Goal: Task Accomplishment & Management: Use online tool/utility

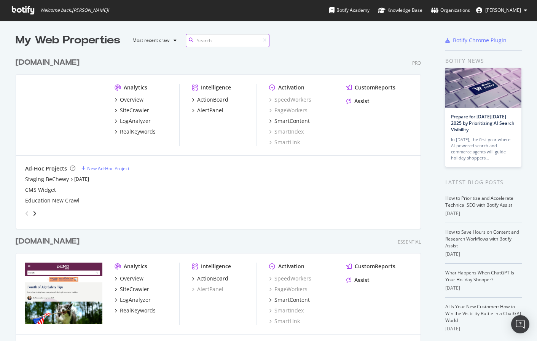
scroll to position [358, 411]
click at [134, 110] on div "SiteCrawler" at bounding box center [134, 111] width 29 height 8
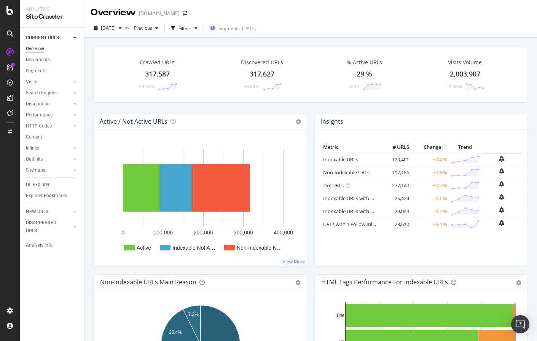
click at [255, 27] on div "Segments [DATE]" at bounding box center [233, 28] width 46 height 6
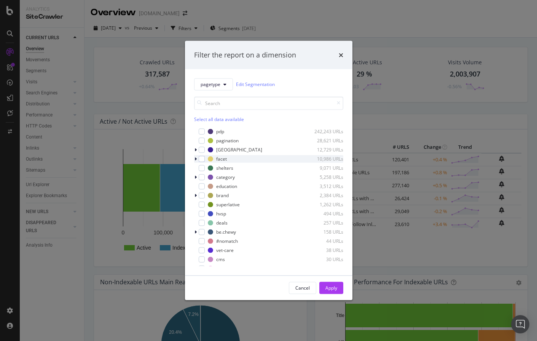
click at [196, 156] on icon "modal" at bounding box center [195, 158] width 2 height 5
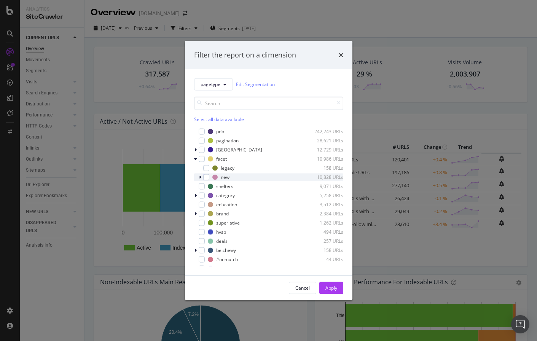
click at [199, 178] on icon "modal" at bounding box center [200, 177] width 2 height 5
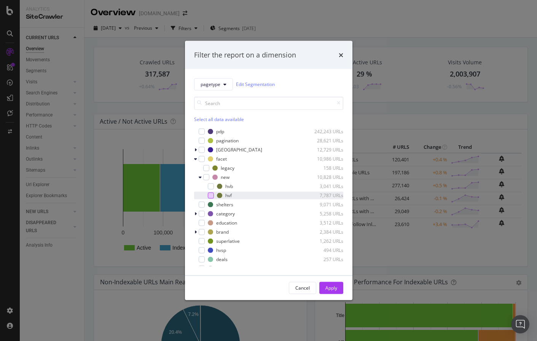
click at [208, 193] on div "modal" at bounding box center [211, 195] width 6 height 6
click at [197, 213] on div "modal" at bounding box center [196, 214] width 5 height 8
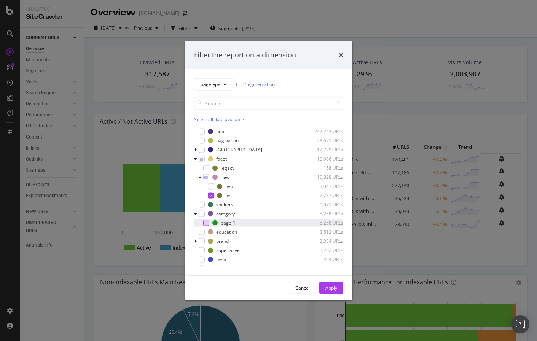
click at [204, 224] on div "modal" at bounding box center [206, 223] width 6 height 6
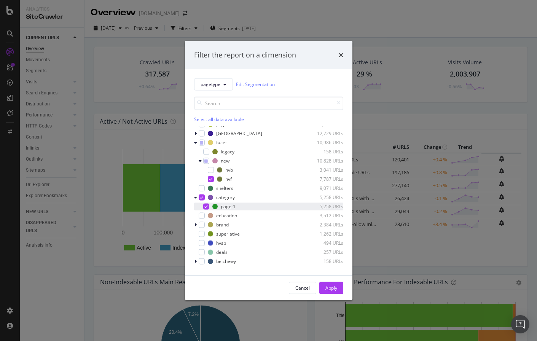
scroll to position [20, 0]
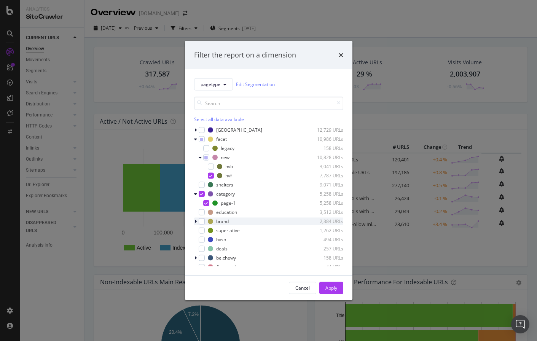
click at [196, 221] on icon "modal" at bounding box center [195, 221] width 2 height 5
click at [196, 221] on icon "modal" at bounding box center [195, 221] width 3 height 5
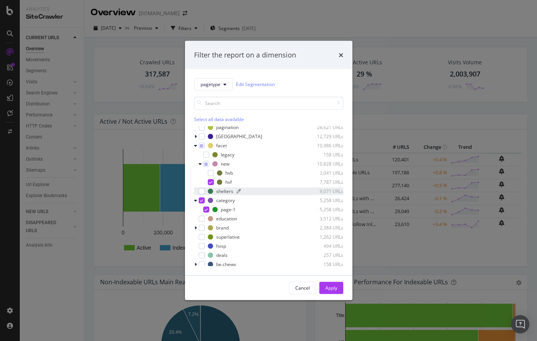
scroll to position [15, 0]
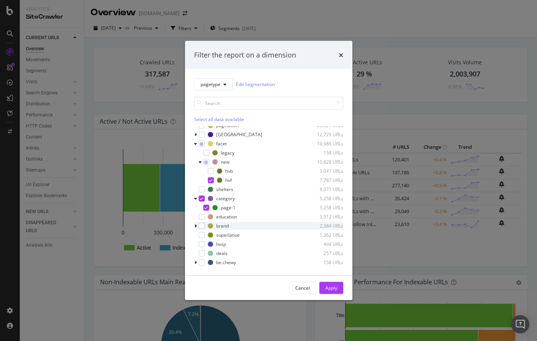
click at [197, 224] on div "modal" at bounding box center [196, 226] width 5 height 8
click at [201, 227] on div "modal" at bounding box center [202, 226] width 6 height 6
click at [201, 244] on div "modal" at bounding box center [202, 244] width 6 height 6
click at [201, 253] on div "modal" at bounding box center [202, 253] width 6 height 6
click at [327, 289] on div "Apply" at bounding box center [331, 288] width 12 height 6
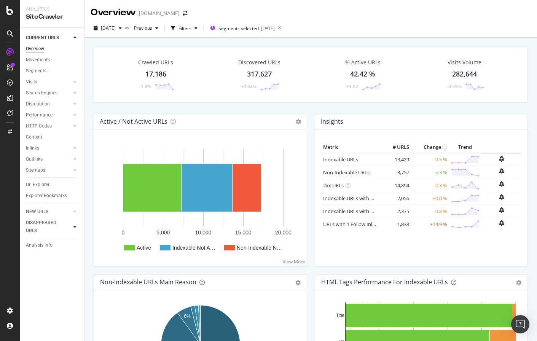
click at [72, 228] on div at bounding box center [75, 227] width 8 height 8
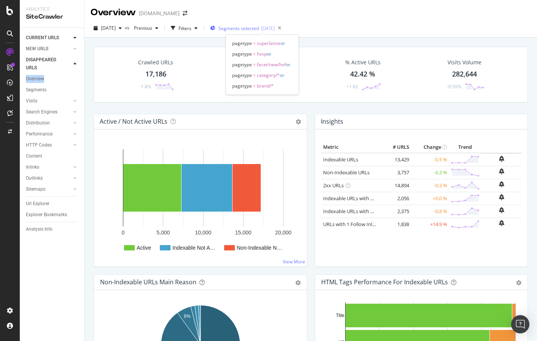
click at [259, 30] on span "Segments selected" at bounding box center [238, 28] width 40 height 6
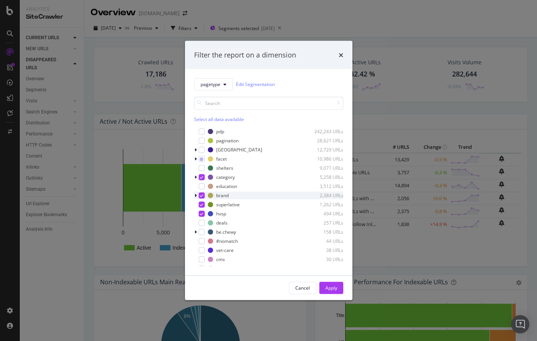
click at [196, 195] on icon "modal" at bounding box center [195, 195] width 2 height 5
click at [196, 195] on icon "modal" at bounding box center [195, 195] width 3 height 5
click at [202, 195] on icon "modal" at bounding box center [201, 195] width 3 height 4
click at [202, 195] on div "modal" at bounding box center [202, 195] width 6 height 6
click at [194, 158] on icon "modal" at bounding box center [195, 158] width 2 height 5
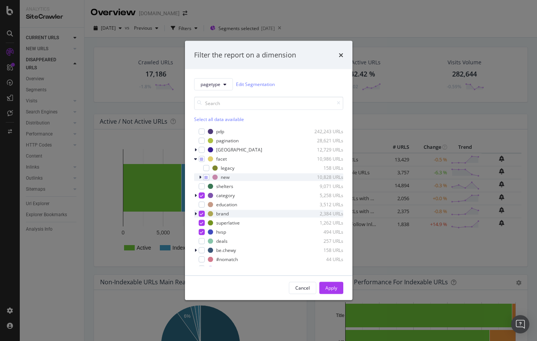
click at [201, 177] on div "modal" at bounding box center [201, 177] width 5 height 8
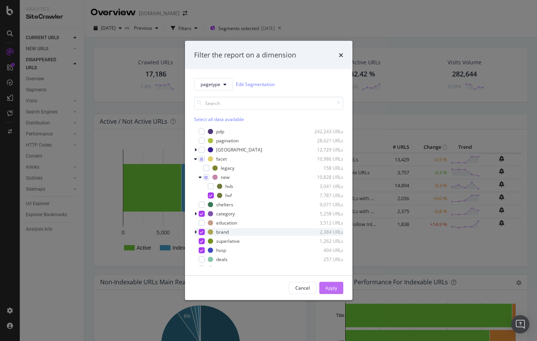
click at [334, 288] on div "Apply" at bounding box center [331, 288] width 12 height 6
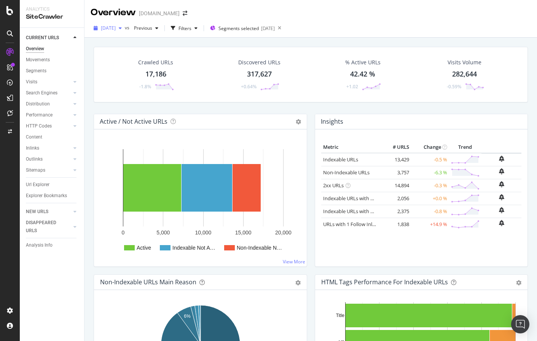
click at [116, 29] on span "[DATE]" at bounding box center [108, 28] width 15 height 6
click at [372, 118] on div "Insights" at bounding box center [421, 121] width 213 height 15
click at [154, 75] on div "17,186" at bounding box center [155, 74] width 21 height 10
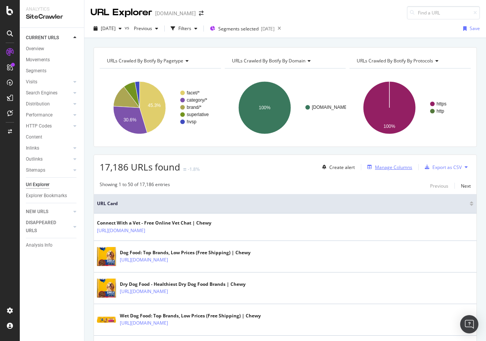
click at [389, 163] on div "Manage Columns" at bounding box center [388, 167] width 48 height 8
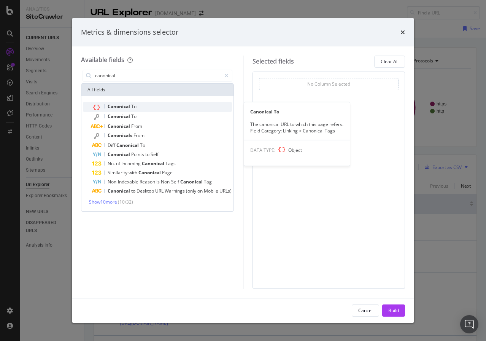
click at [137, 107] on div "Canonical To" at bounding box center [162, 107] width 140 height 10
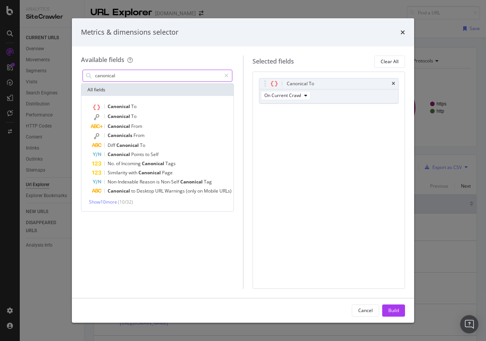
click at [185, 75] on input "canonical" at bounding box center [157, 75] width 127 height 11
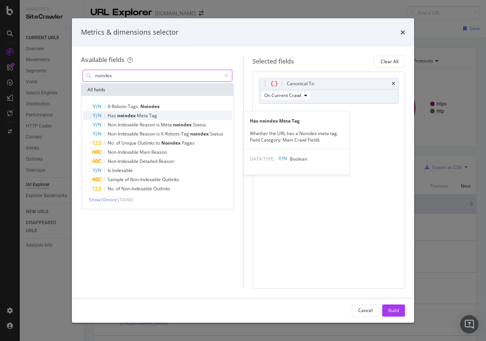
type input "noindex"
click at [178, 118] on div "Has noindex Meta Tag" at bounding box center [162, 115] width 140 height 9
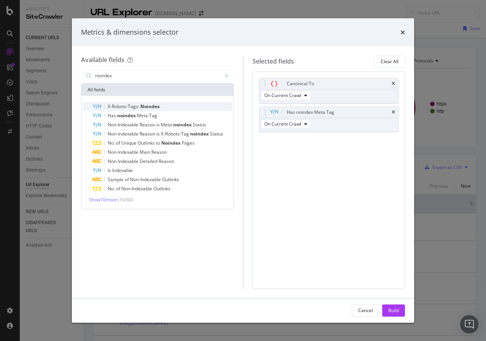
click at [178, 104] on div "X-Robots-Tags: Noindex" at bounding box center [162, 106] width 140 height 9
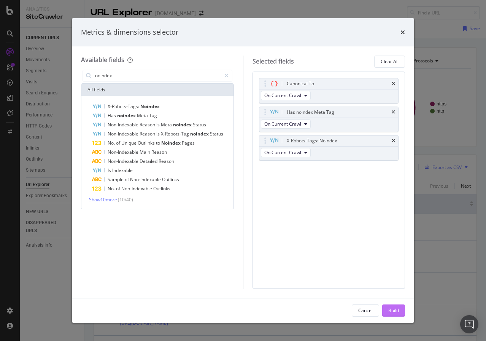
click at [394, 309] on div "Build" at bounding box center [393, 310] width 11 height 6
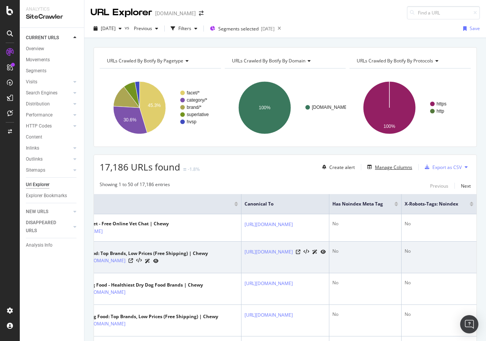
scroll to position [0, 145]
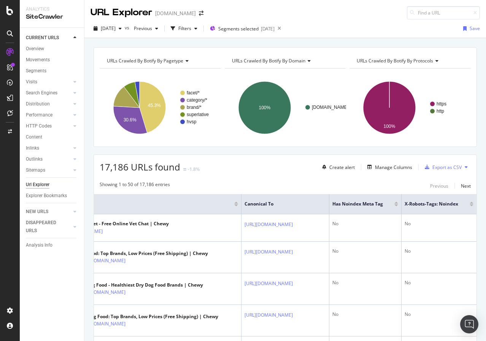
click at [397, 205] on div at bounding box center [397, 205] width 4 height 2
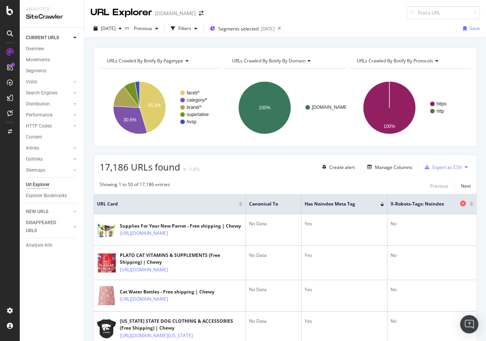
click at [462, 203] on icon at bounding box center [463, 203] width 6 height 6
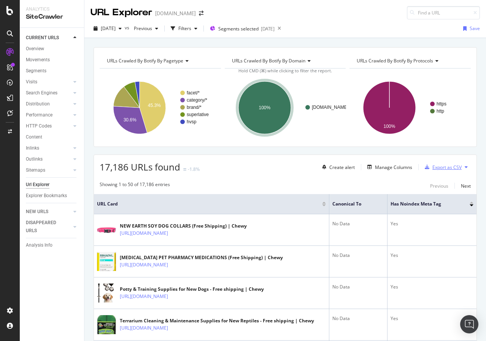
click at [444, 164] on div "Export as CSV" at bounding box center [447, 167] width 29 height 6
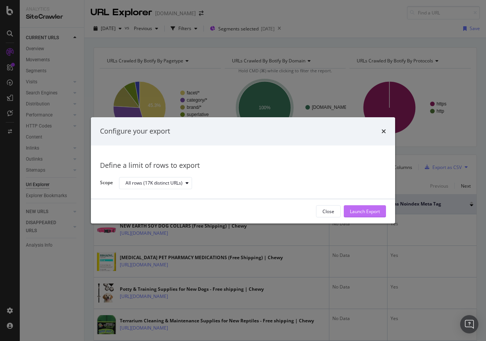
click at [368, 216] on div "Launch Export" at bounding box center [365, 211] width 30 height 11
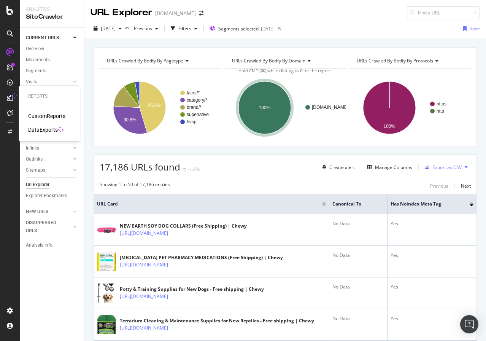
click at [58, 131] on icon at bounding box center [60, 129] width 5 height 5
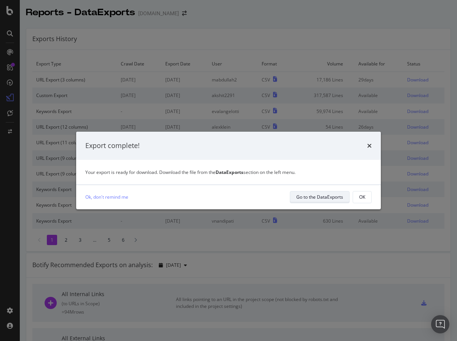
click at [336, 199] on div "Go to the DataExports" at bounding box center [319, 197] width 47 height 6
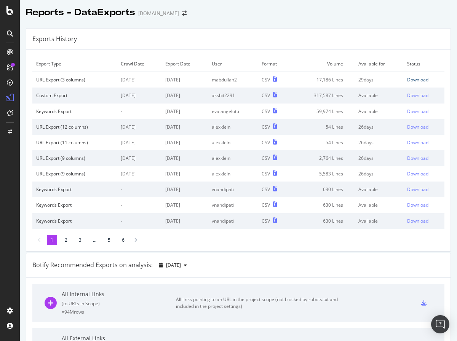
click at [424, 79] on div "Download" at bounding box center [417, 79] width 21 height 6
click at [348, 38] on div "Exports History" at bounding box center [238, 39] width 424 height 21
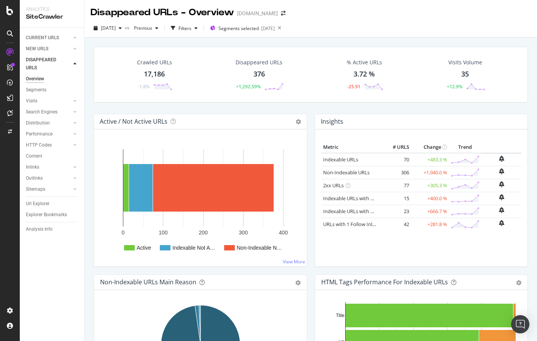
click at [258, 78] on div "376" at bounding box center [258, 74] width 11 height 10
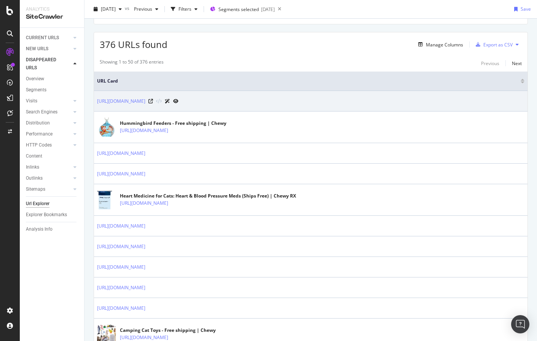
scroll to position [124, 0]
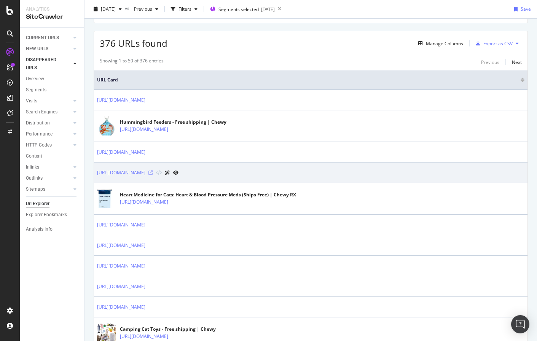
click at [153, 172] on icon at bounding box center [150, 172] width 5 height 5
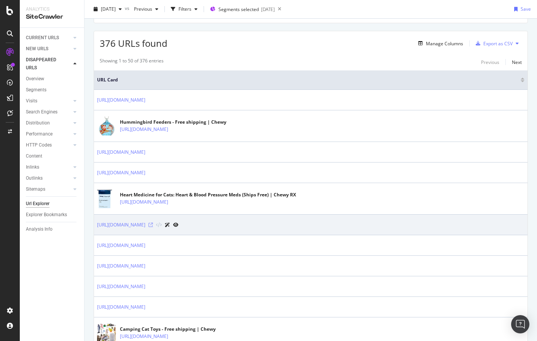
click at [153, 225] on icon at bounding box center [150, 225] width 5 height 5
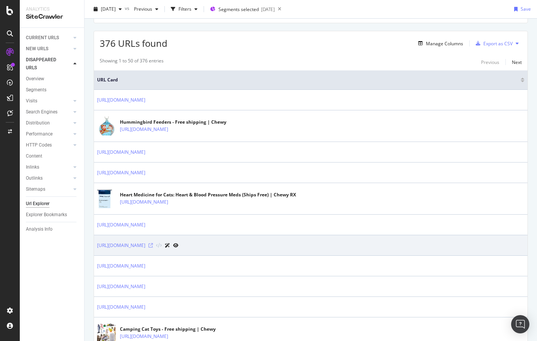
click at [153, 245] on icon at bounding box center [150, 245] width 5 height 5
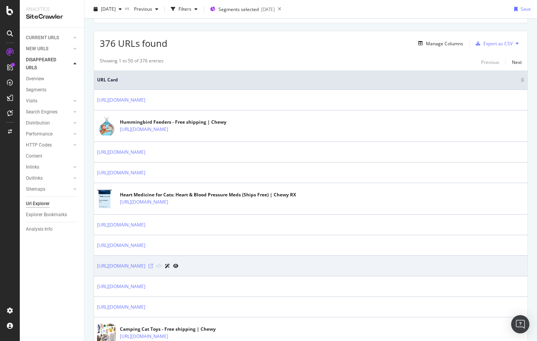
click at [153, 265] on icon at bounding box center [150, 266] width 5 height 5
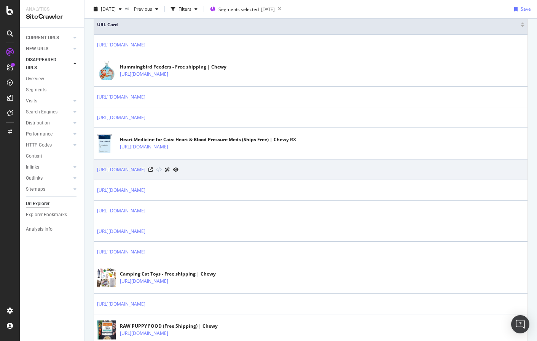
scroll to position [182, 0]
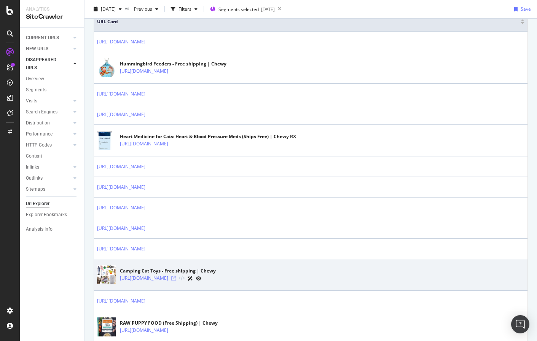
click at [176, 276] on icon at bounding box center [173, 278] width 5 height 5
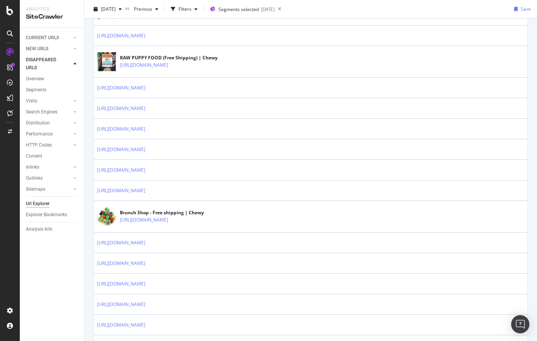
scroll to position [463, 0]
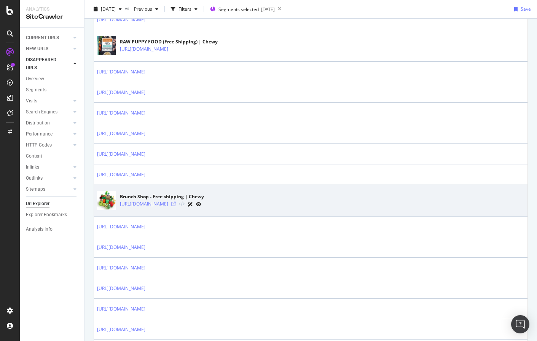
click at [176, 205] on icon at bounding box center [173, 204] width 5 height 5
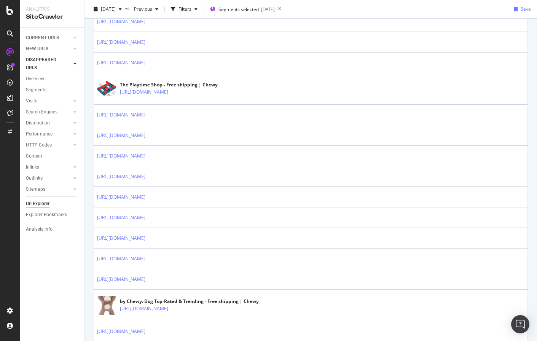
scroll to position [928, 0]
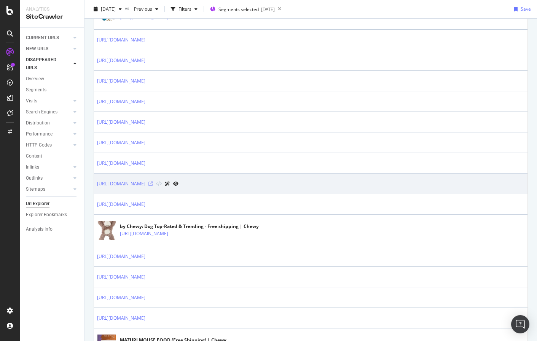
click at [153, 184] on icon at bounding box center [150, 183] width 5 height 5
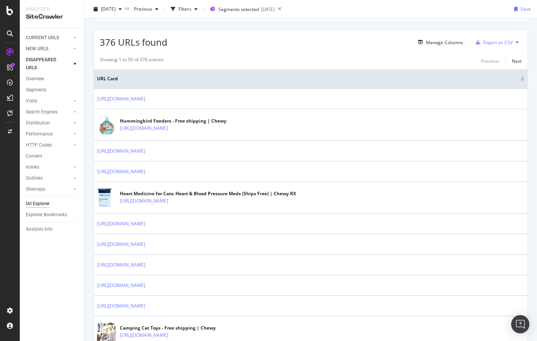
scroll to position [0, 0]
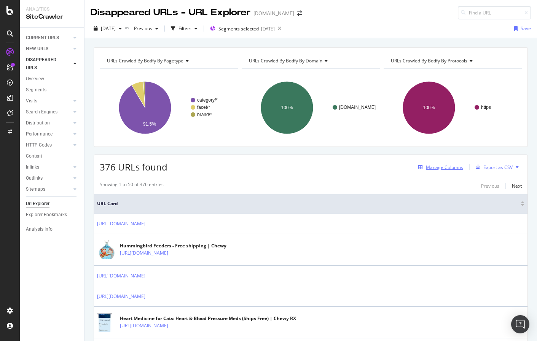
click at [439, 167] on div "Manage Columns" at bounding box center [444, 167] width 37 height 6
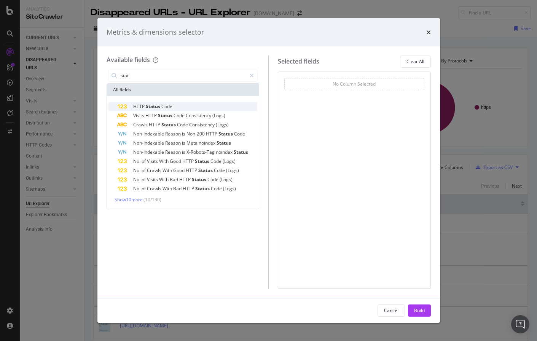
type input "stat"
click at [148, 109] on span "Status" at bounding box center [154, 106] width 16 height 6
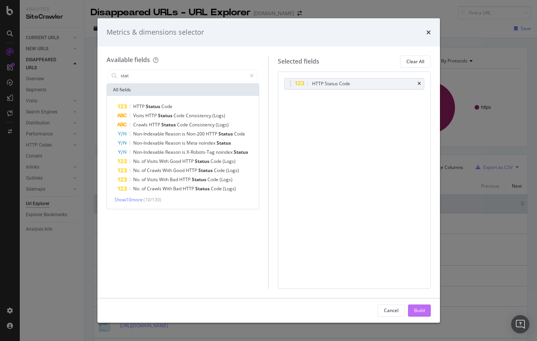
click at [415, 307] on div "Build" at bounding box center [419, 310] width 11 height 11
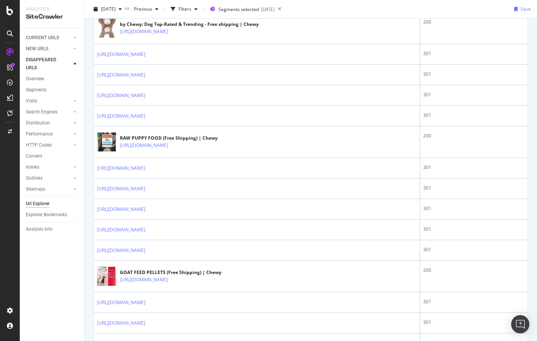
scroll to position [1055, 0]
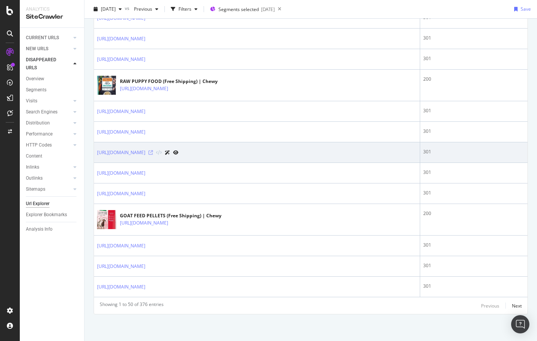
click at [153, 153] on icon at bounding box center [150, 152] width 5 height 5
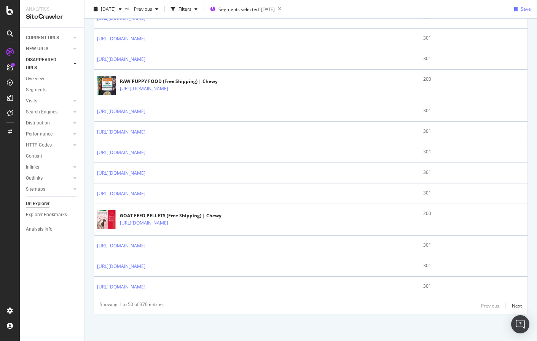
click at [511, 303] on div "Previous Next" at bounding box center [501, 305] width 41 height 9
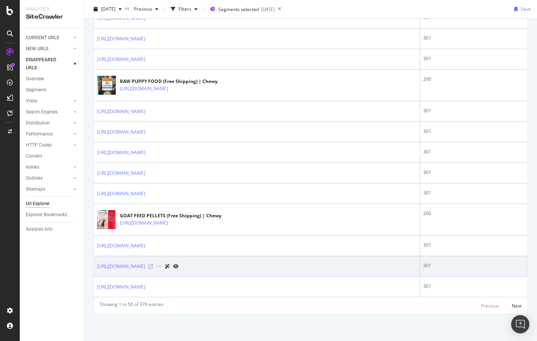
click at [153, 265] on icon at bounding box center [150, 266] width 5 height 5
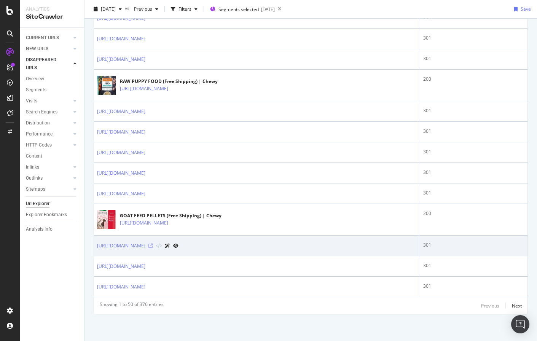
click at [153, 246] on icon at bounding box center [150, 245] width 5 height 5
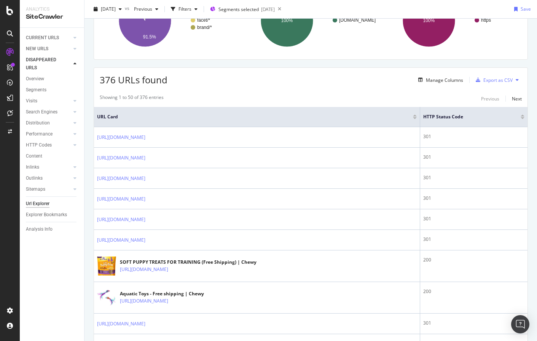
scroll to position [0, 0]
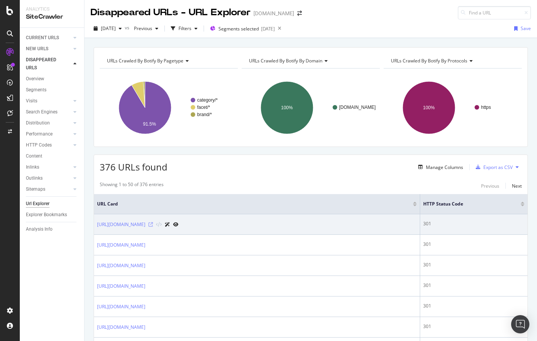
click at [153, 223] on icon at bounding box center [150, 224] width 5 height 5
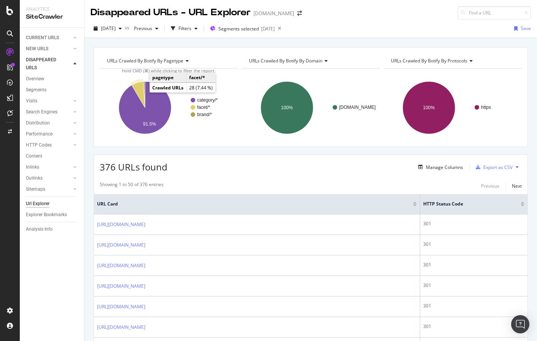
click at [137, 90] on icon "A chart." at bounding box center [138, 94] width 13 height 26
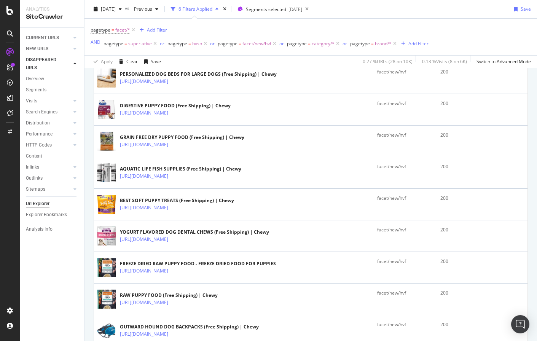
scroll to position [570, 0]
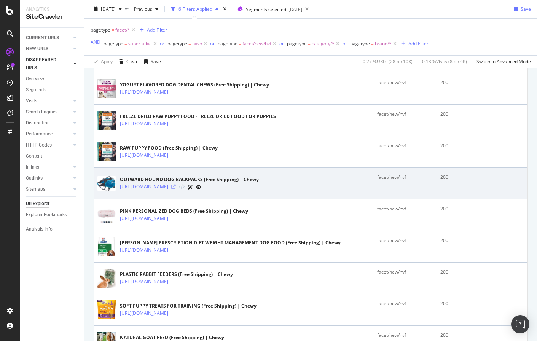
click at [176, 188] on icon at bounding box center [173, 187] width 5 height 5
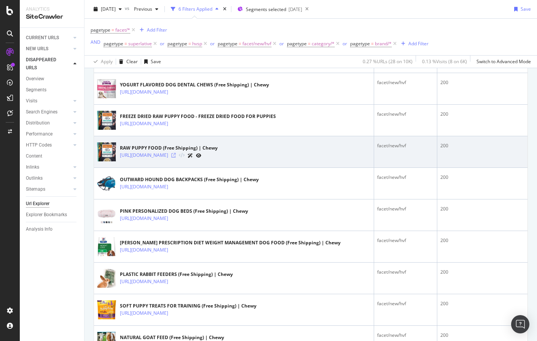
click at [176, 156] on icon at bounding box center [173, 155] width 5 height 5
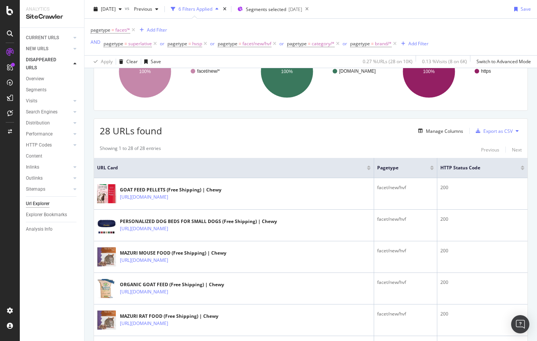
scroll to position [0, 0]
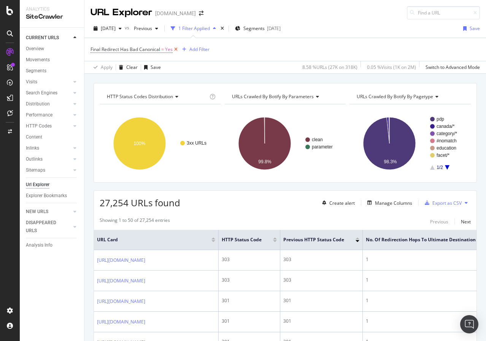
click at [175, 50] on icon at bounding box center [176, 50] width 6 height 8
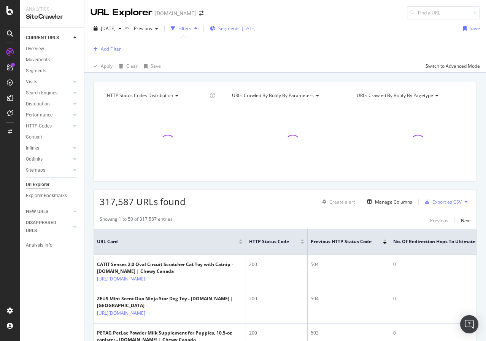
click at [239, 32] on div "Segments [DATE]" at bounding box center [233, 28] width 46 height 11
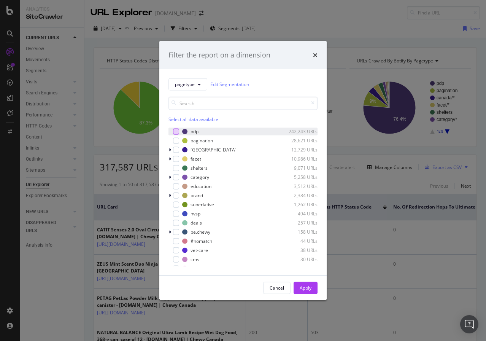
click at [177, 129] on div "modal" at bounding box center [176, 131] width 6 height 6
click at [309, 285] on div "Apply" at bounding box center [306, 288] width 12 height 6
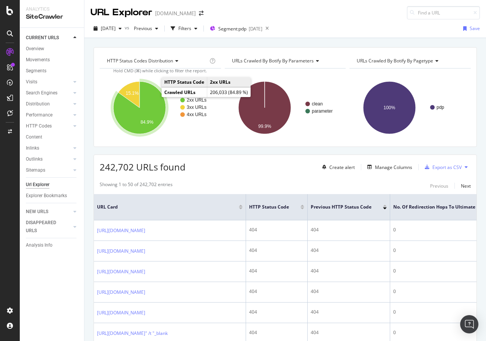
click at [156, 109] on icon "A chart." at bounding box center [139, 107] width 53 height 53
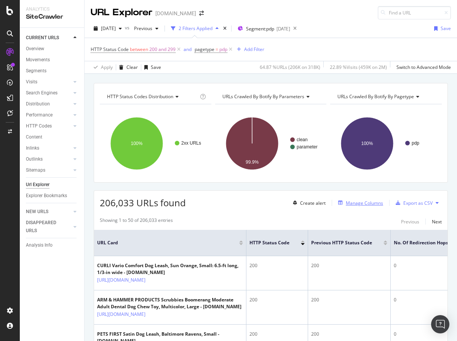
click at [358, 203] on div "Manage Columns" at bounding box center [363, 203] width 37 height 6
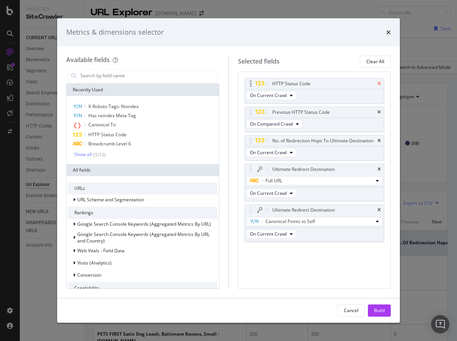
click at [379, 83] on icon "times" at bounding box center [378, 83] width 3 height 5
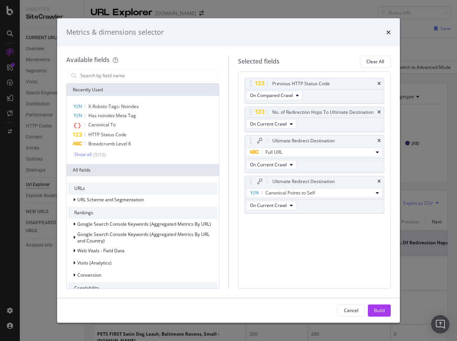
click at [379, 83] on icon "times" at bounding box center [378, 83] width 3 height 5
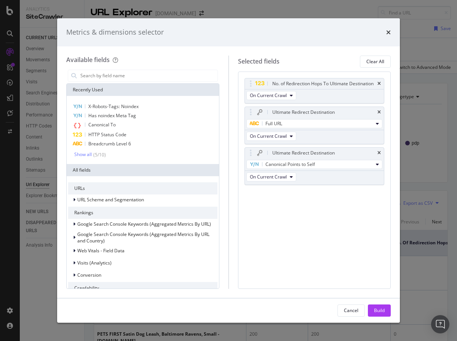
click at [379, 83] on icon "times" at bounding box center [378, 83] width 3 height 5
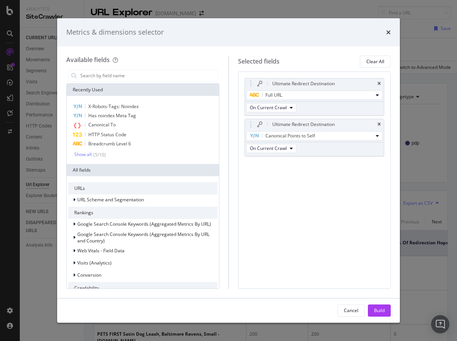
click at [379, 83] on icon "times" at bounding box center [378, 83] width 3 height 5
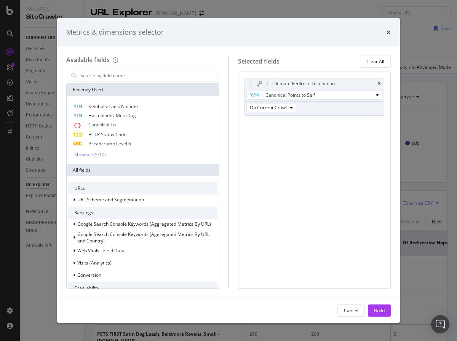
click at [379, 83] on icon "times" at bounding box center [378, 83] width 3 height 5
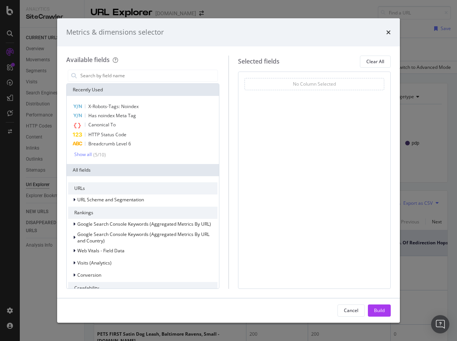
click at [382, 26] on div "Metrics & dimensions selector" at bounding box center [228, 32] width 342 height 28
click at [388, 32] on icon "times" at bounding box center [388, 32] width 5 height 6
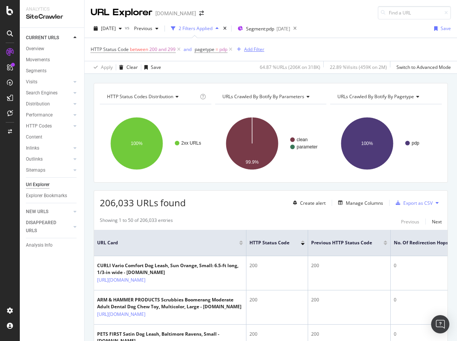
click at [251, 51] on div "Add Filter" at bounding box center [254, 49] width 20 height 6
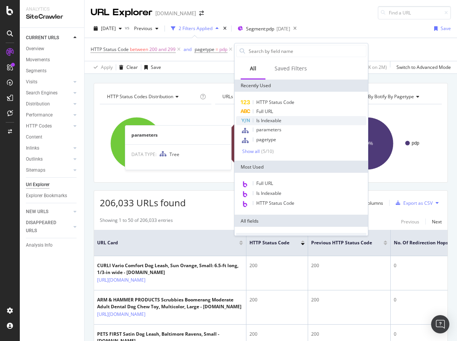
click at [287, 121] on div "Is Indexable" at bounding box center [301, 120] width 130 height 9
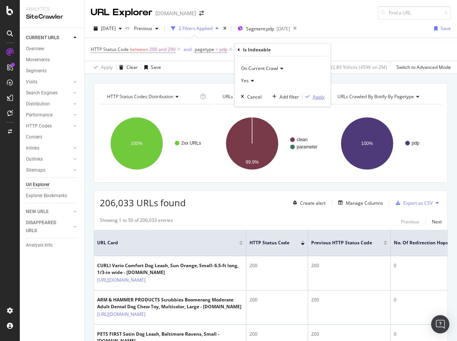
click at [318, 97] on div "Apply" at bounding box center [318, 97] width 12 height 6
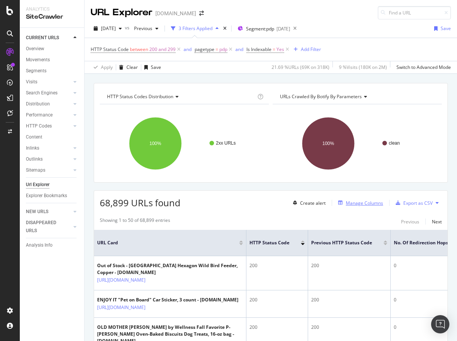
click at [371, 204] on div "Manage Columns" at bounding box center [363, 203] width 37 height 6
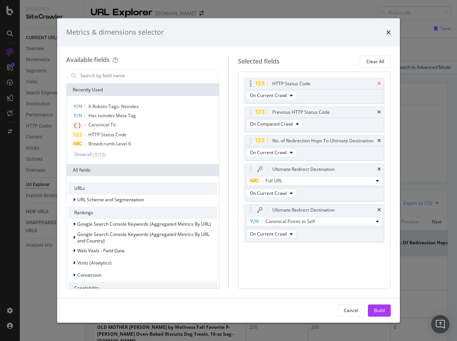
click at [379, 83] on icon "times" at bounding box center [378, 83] width 3 height 5
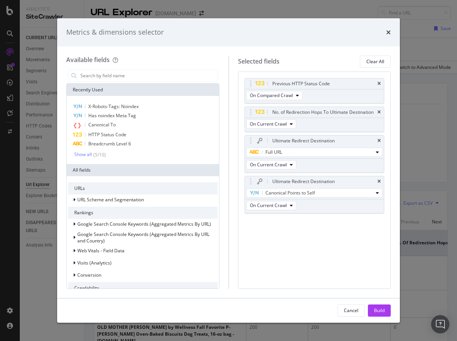
click at [379, 83] on icon "times" at bounding box center [378, 83] width 3 height 5
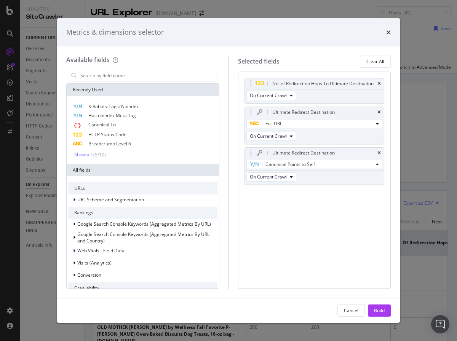
click at [379, 83] on icon "times" at bounding box center [378, 83] width 3 height 5
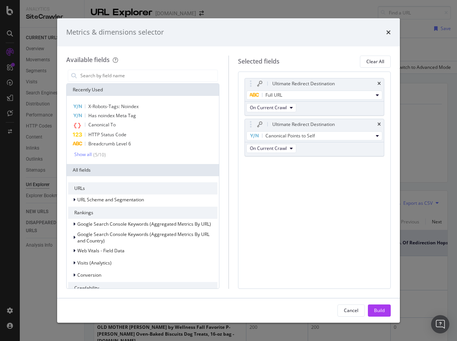
click at [379, 83] on icon "times" at bounding box center [378, 83] width 3 height 5
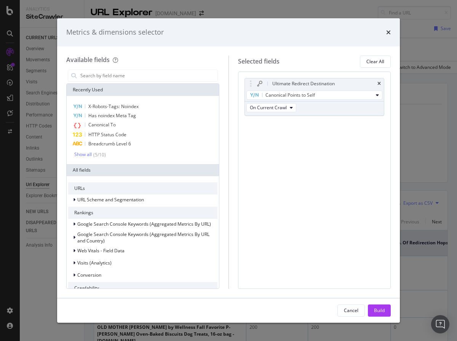
click at [379, 83] on icon "times" at bounding box center [378, 83] width 3 height 5
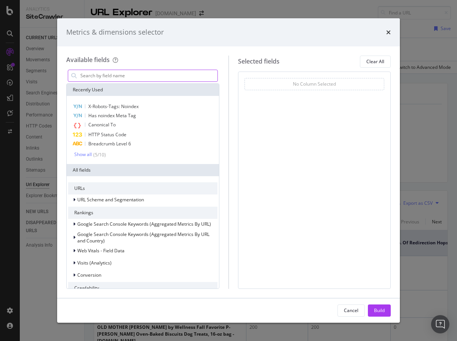
click at [167, 76] on input "modal" at bounding box center [149, 75] width 138 height 11
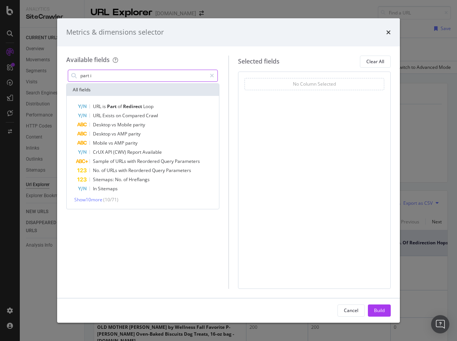
type input "part id"
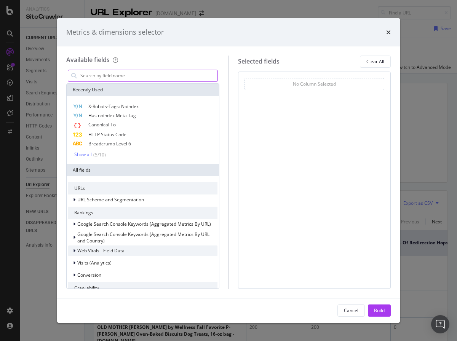
scroll to position [169, 0]
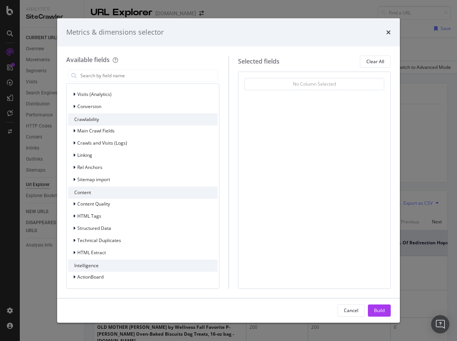
click at [96, 247] on div "Content Quality HTML Tags Structured Data Technical Duplicates HTML Extract" at bounding box center [142, 228] width 149 height 59
click at [95, 248] on div "HTML Extract" at bounding box center [142, 252] width 149 height 11
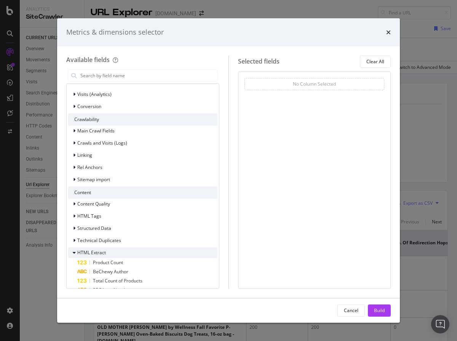
scroll to position [287, 0]
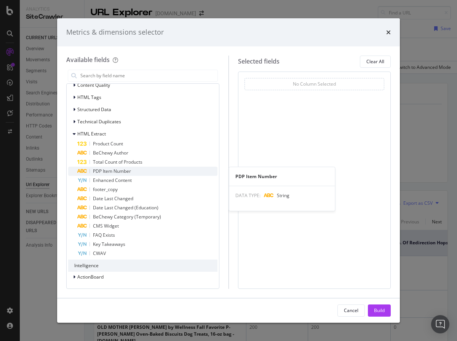
click at [114, 170] on span "PDP Item Number" at bounding box center [112, 171] width 38 height 6
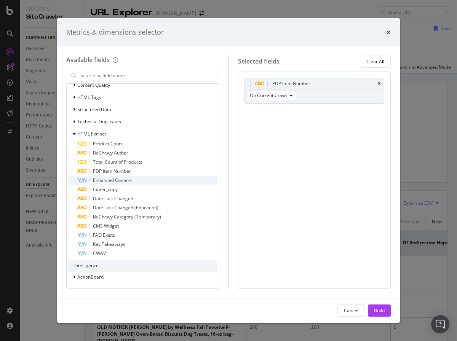
click at [122, 179] on span "Enhanced Content" at bounding box center [112, 180] width 39 height 6
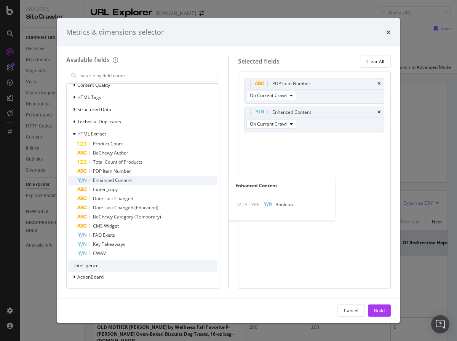
click at [120, 185] on div "Enhanced Content" at bounding box center [147, 180] width 140 height 9
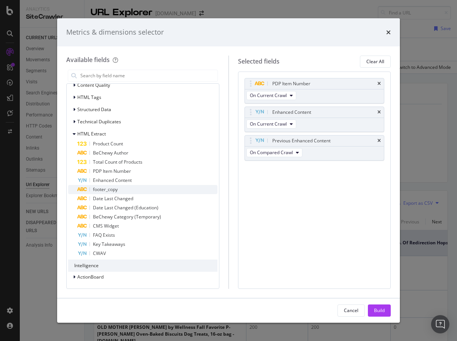
click at [119, 188] on div "footer_copy" at bounding box center [147, 189] width 140 height 9
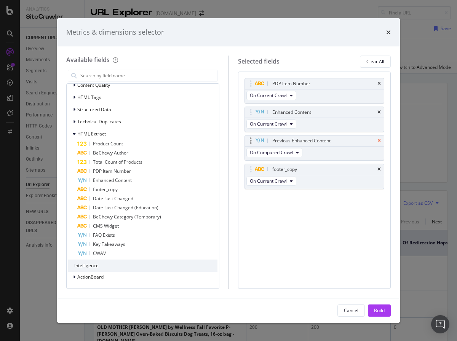
click at [378, 140] on icon "times" at bounding box center [378, 140] width 3 height 5
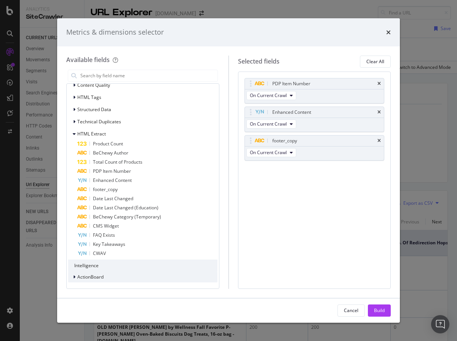
click at [74, 277] on icon "modal" at bounding box center [74, 277] width 2 height 5
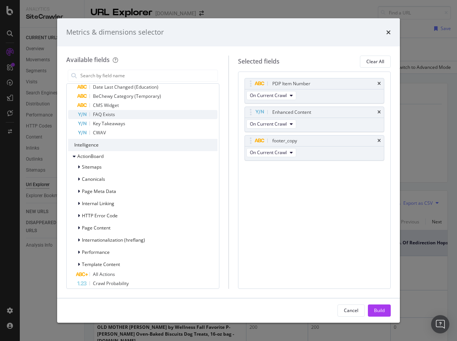
scroll to position [423, 0]
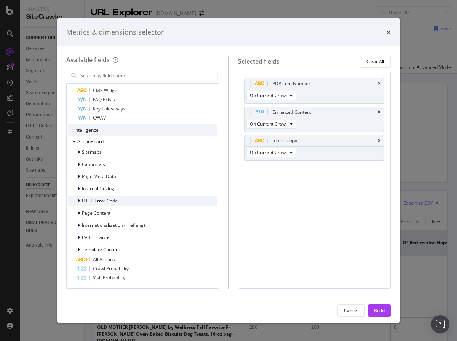
click at [78, 199] on icon "modal" at bounding box center [79, 201] width 2 height 5
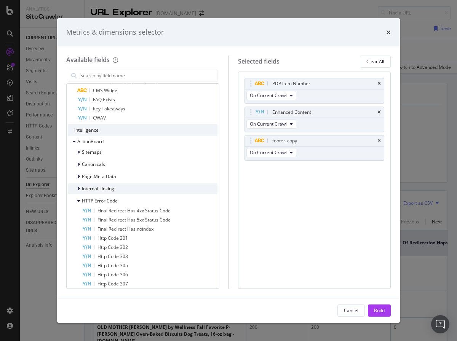
click at [80, 189] on div "modal" at bounding box center [79, 189] width 5 height 8
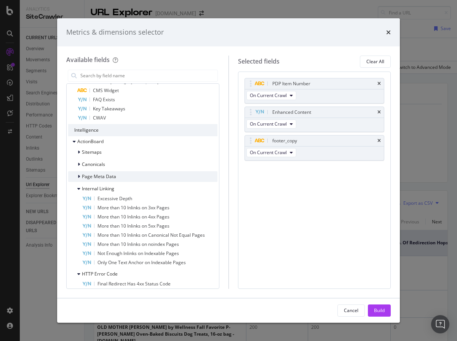
click at [80, 177] on icon "modal" at bounding box center [79, 176] width 2 height 5
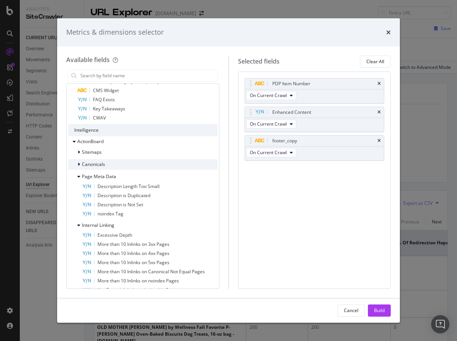
click at [80, 169] on div "Canonicals" at bounding box center [142, 164] width 149 height 11
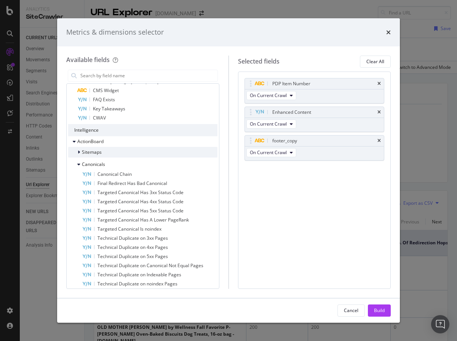
click at [80, 156] on div "Sitemaps" at bounding box center [142, 152] width 149 height 11
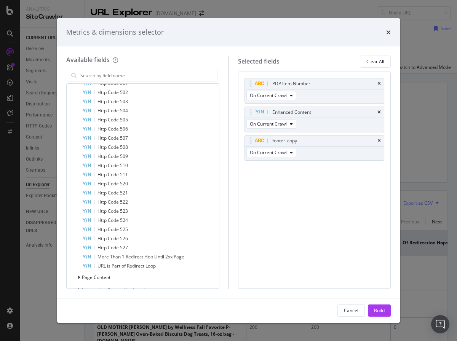
scroll to position [1354, 0]
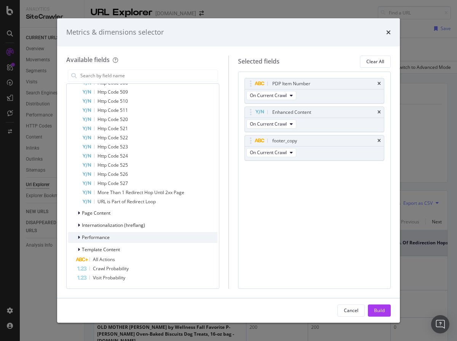
click at [79, 237] on icon "modal" at bounding box center [79, 237] width 2 height 5
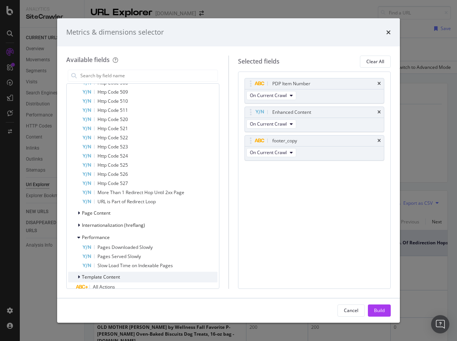
click at [79, 278] on icon "modal" at bounding box center [79, 277] width 2 height 5
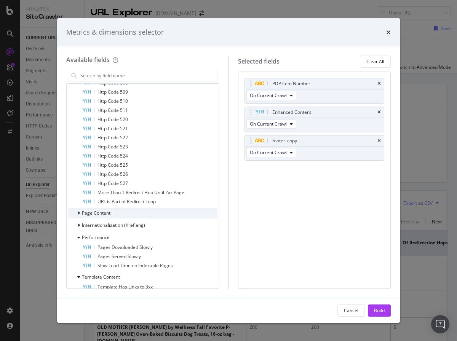
click at [78, 214] on icon "modal" at bounding box center [79, 213] width 2 height 5
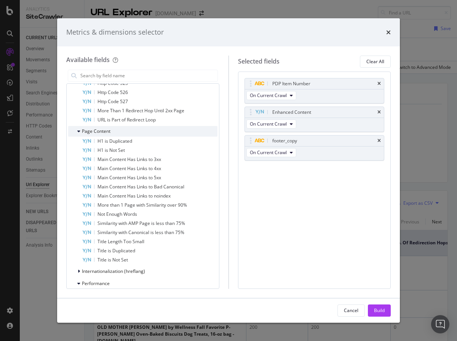
scroll to position [1446, 0]
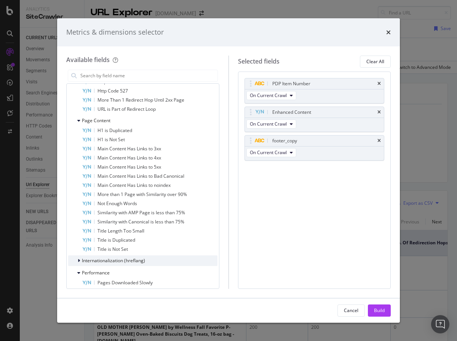
click at [79, 259] on icon "modal" at bounding box center [79, 260] width 2 height 5
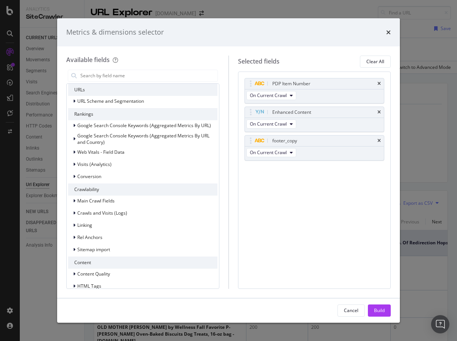
scroll to position [0, 0]
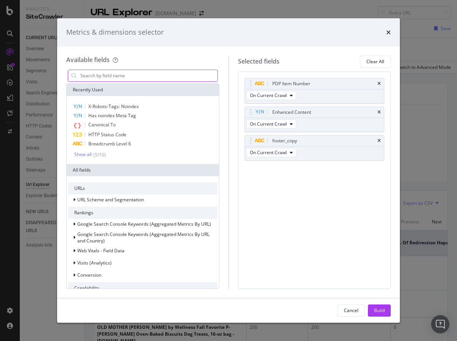
click at [110, 76] on input "modal" at bounding box center [149, 75] width 138 height 11
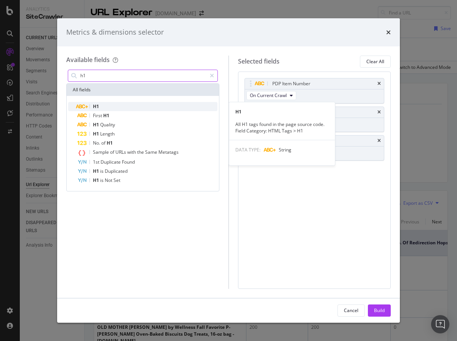
type input "h1"
click at [107, 107] on div "H1" at bounding box center [147, 106] width 140 height 9
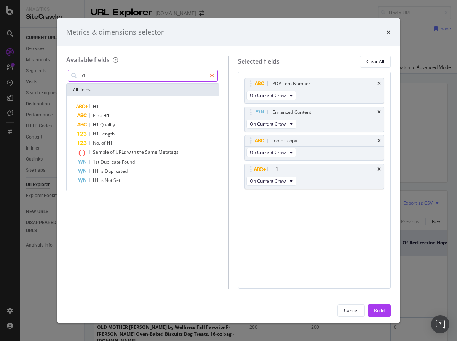
click at [212, 75] on icon "modal" at bounding box center [212, 75] width 4 height 5
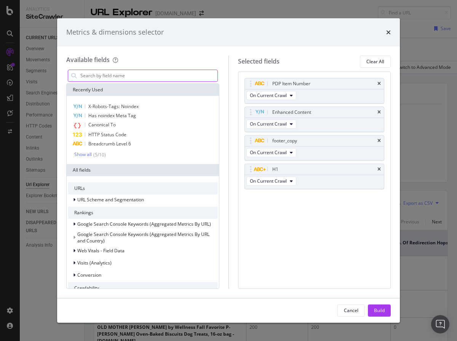
click at [172, 75] on input "modal" at bounding box center [149, 75] width 138 height 11
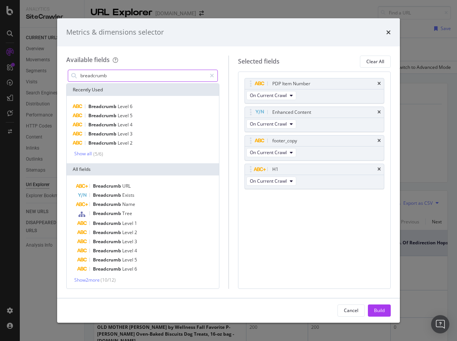
type input "breadcrumb"
click at [84, 150] on div "Breadcrumb Level 6 Breadcrumb Level 5 Breadcrumb Level 4 Breadcrumb Level 3 Bre…" at bounding box center [142, 129] width 149 height 55
click at [83, 152] on div "Show all" at bounding box center [83, 153] width 18 height 5
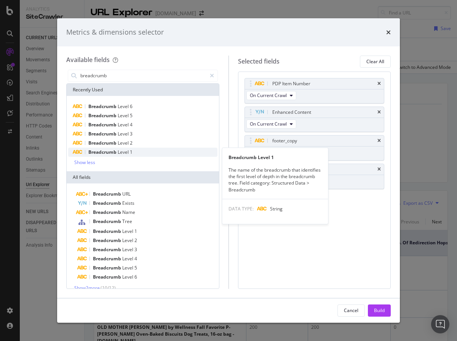
click at [100, 153] on span "Breadcrumb" at bounding box center [102, 152] width 29 height 6
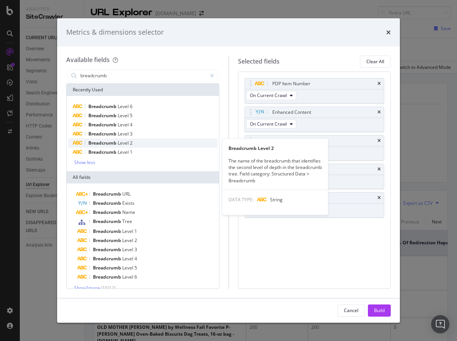
click at [123, 143] on span "Level" at bounding box center [124, 143] width 12 height 6
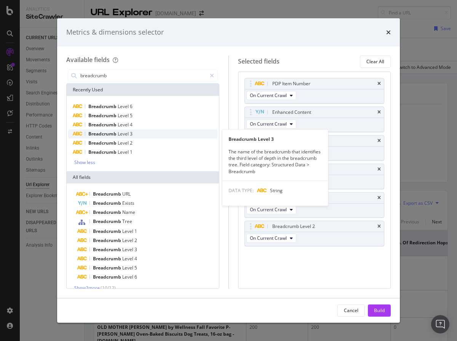
click at [133, 135] on div "Breadcrumb Level 3" at bounding box center [142, 133] width 149 height 9
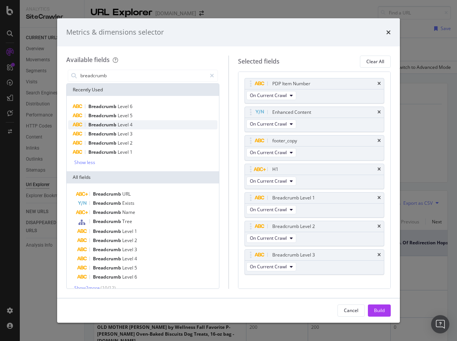
click at [143, 127] on div "Breadcrumb Level 4" at bounding box center [142, 124] width 149 height 9
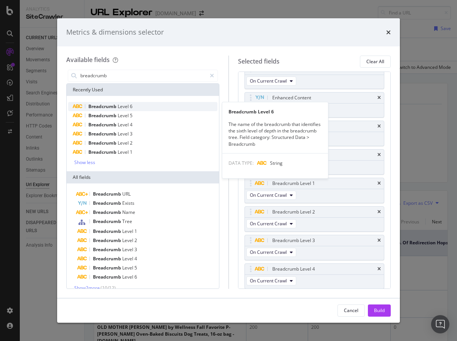
click at [143, 110] on div "Breadcrumb Level 6" at bounding box center [142, 106] width 149 height 9
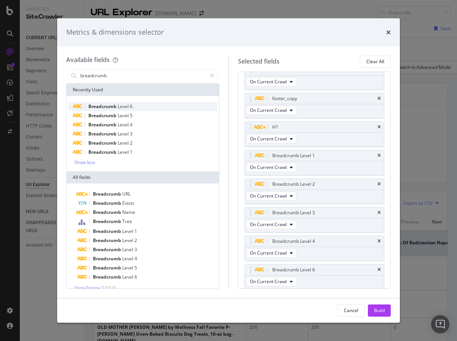
scroll to position [43, 0]
click at [142, 115] on div "Breadcrumb Level 5" at bounding box center [142, 115] width 149 height 9
drag, startPoint x: 304, startPoint y: 267, endPoint x: 302, endPoint y: 239, distance: 29.0
click at [302, 239] on body "Analytics SiteCrawler CURRENT URLS Overview Movements Segments Visits Analysis …" at bounding box center [228, 170] width 457 height 341
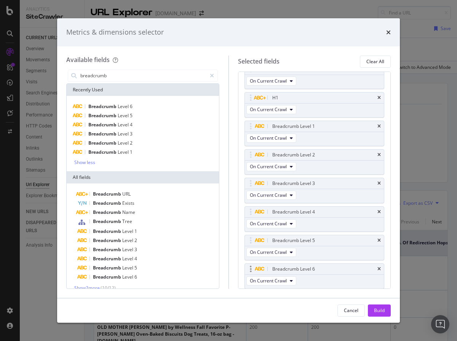
click at [379, 264] on div "Breadcrumb Level 6" at bounding box center [314, 269] width 139 height 11
click at [381, 269] on div "Breadcrumb Level 6" at bounding box center [314, 269] width 139 height 11
click at [378, 269] on icon "times" at bounding box center [378, 269] width 3 height 5
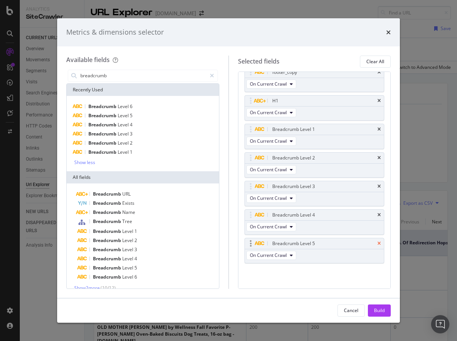
click at [379, 241] on icon "times" at bounding box center [378, 243] width 3 height 5
click at [212, 75] on icon "modal" at bounding box center [212, 75] width 4 height 5
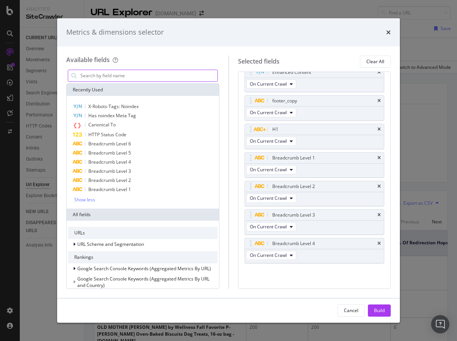
click at [170, 78] on input "modal" at bounding box center [149, 75] width 138 height 11
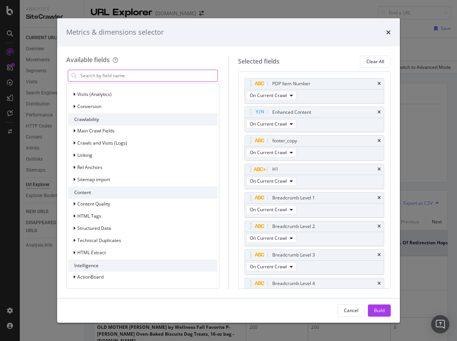
scroll to position [212, 0]
click at [141, 216] on div "HTML Tags" at bounding box center [142, 217] width 149 height 11
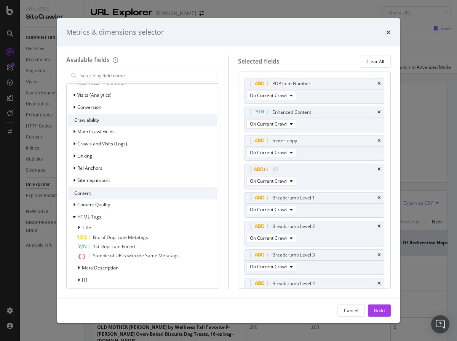
click at [141, 216] on div "HTML Tags" at bounding box center [142, 217] width 149 height 11
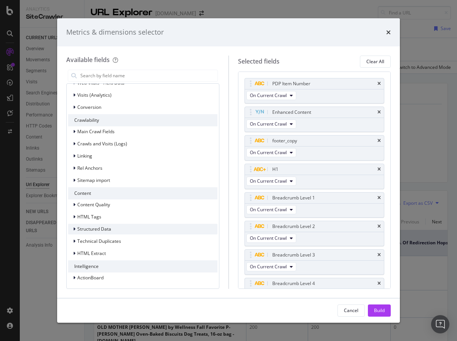
click at [104, 228] on span "Structured Data" at bounding box center [94, 229] width 34 height 6
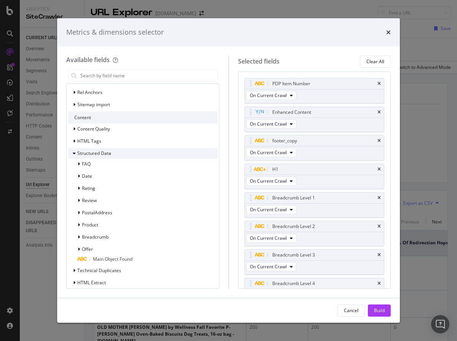
scroll to position [296, 0]
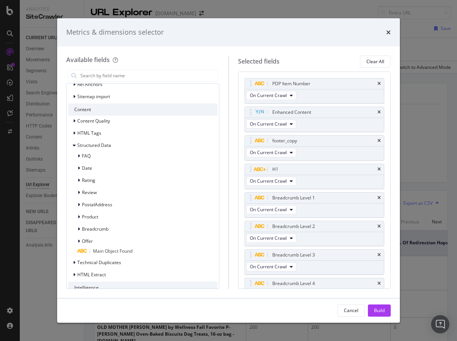
click at [103, 222] on div "FAQ Date Rating Review PostalAddress Product Breadcrumb Offer Main Object Found" at bounding box center [142, 203] width 149 height 105
click at [103, 215] on div "Product" at bounding box center [142, 217] width 149 height 11
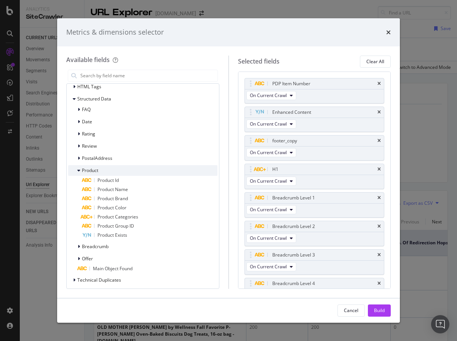
scroll to position [343, 0]
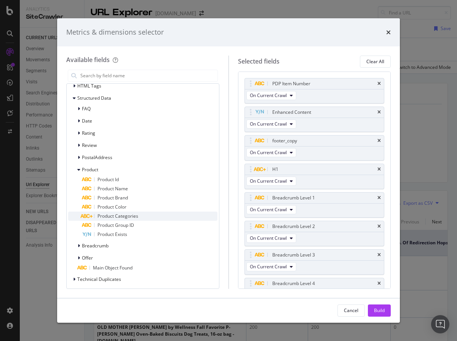
click at [143, 216] on div "Product Categories" at bounding box center [149, 216] width 135 height 9
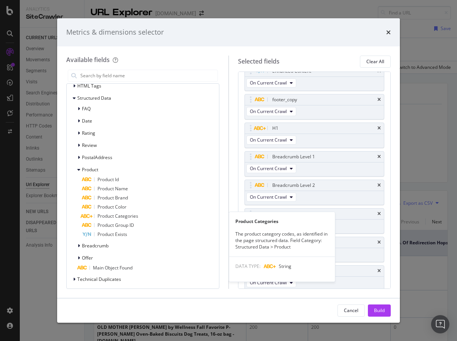
scroll to position [43, 0]
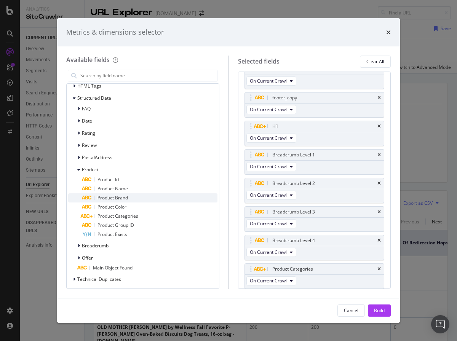
click at [139, 198] on div "Product Brand" at bounding box center [149, 197] width 135 height 9
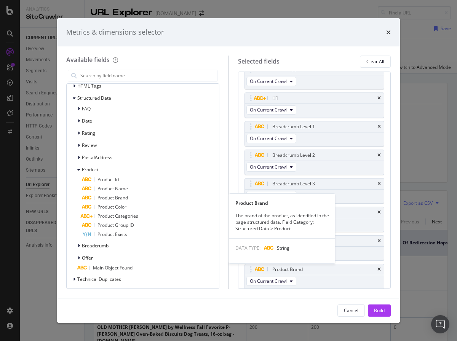
scroll to position [72, 0]
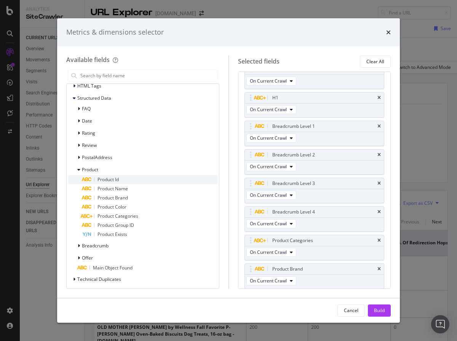
click at [146, 178] on div "Product Id" at bounding box center [149, 179] width 135 height 9
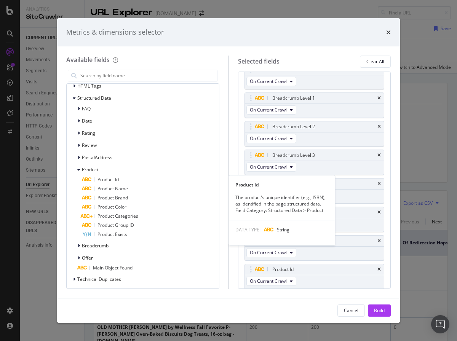
scroll to position [100, 0]
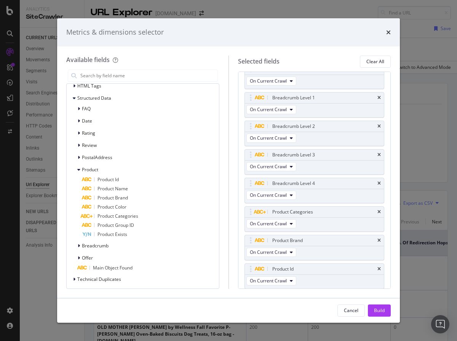
drag, startPoint x: 378, startPoint y: 312, endPoint x: 188, endPoint y: 239, distance: 203.8
click at [208, 248] on div "Metrics & dimensions selector Available fields Recently Used X-Robots-Tags: Noi…" at bounding box center [228, 170] width 342 height 304
click at [163, 224] on div "Product Group ID" at bounding box center [149, 225] width 135 height 9
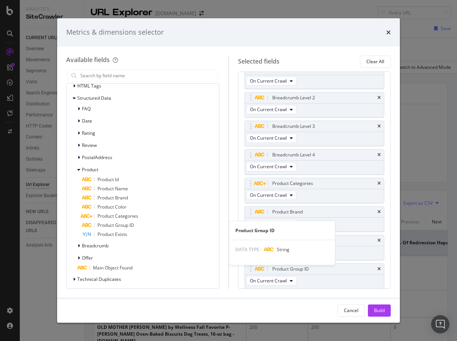
scroll to position [129, 0]
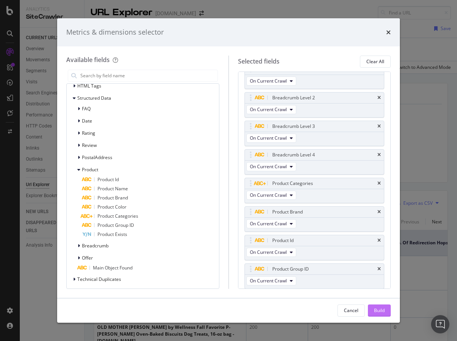
click at [379, 310] on div "Build" at bounding box center [379, 310] width 11 height 6
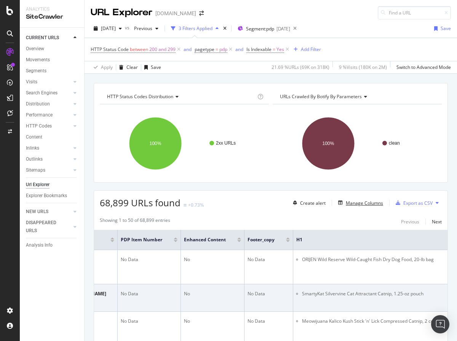
scroll to position [10, 0]
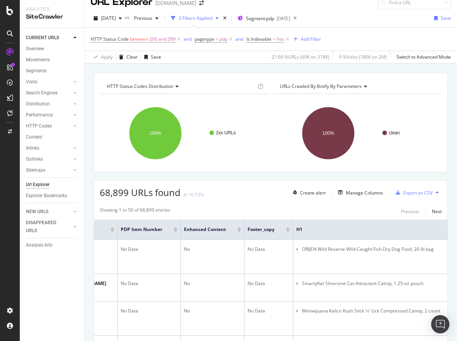
click at [287, 231] on div at bounding box center [288, 231] width 4 height 2
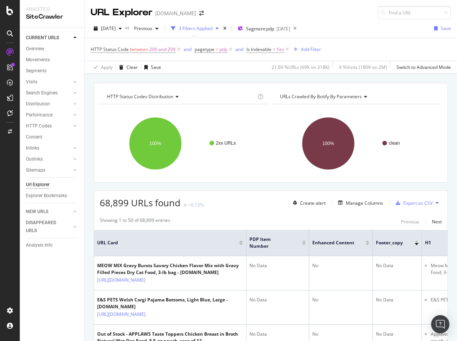
click at [367, 245] on div at bounding box center [367, 244] width 4 height 2
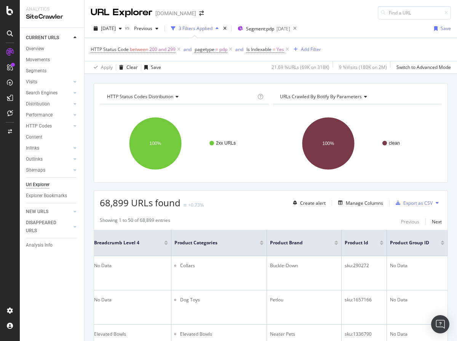
click at [442, 244] on div at bounding box center [442, 244] width 4 height 2
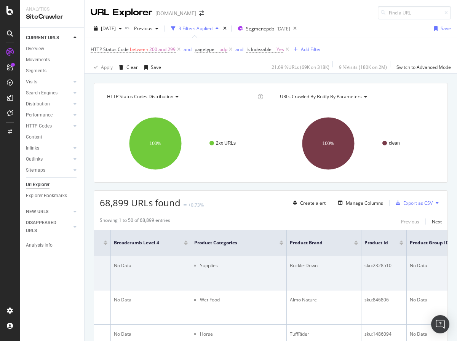
scroll to position [0, 761]
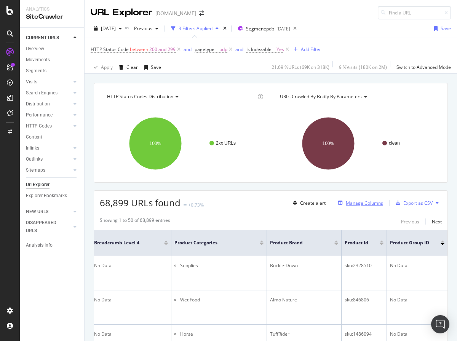
click at [373, 203] on div "Manage Columns" at bounding box center [363, 203] width 37 height 6
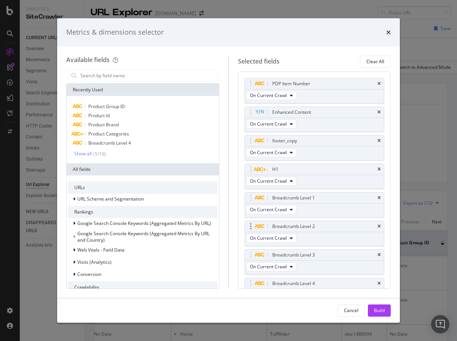
scroll to position [154, 0]
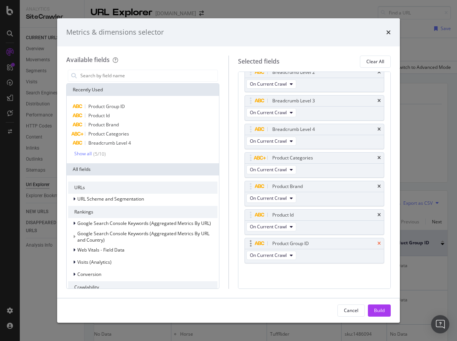
click at [379, 243] on icon "times" at bounding box center [378, 243] width 3 height 5
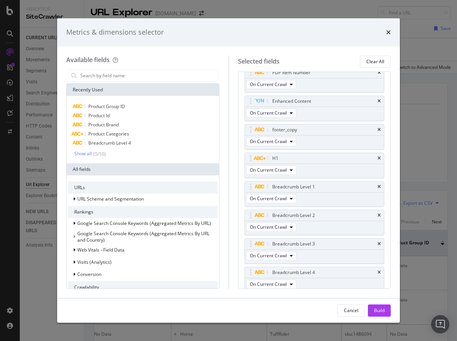
scroll to position [64, 0]
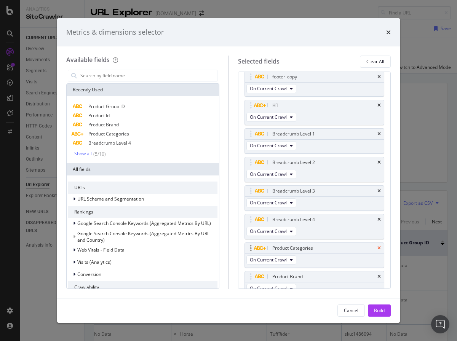
click at [379, 247] on icon "times" at bounding box center [378, 248] width 3 height 5
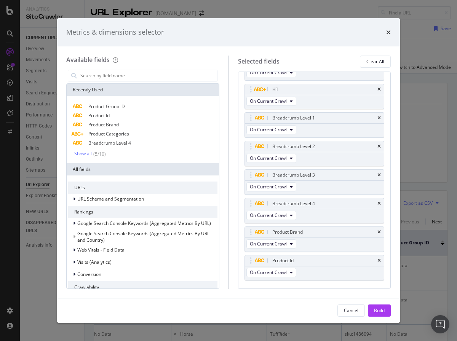
scroll to position [0, 0]
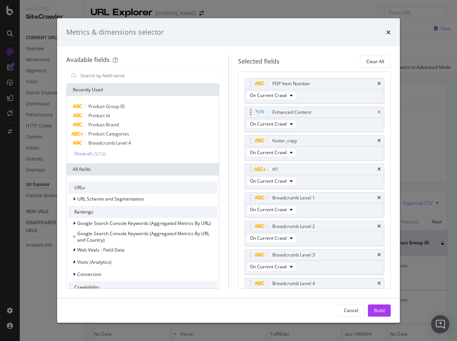
click at [379, 112] on icon "times" at bounding box center [378, 112] width 3 height 5
click at [382, 312] on div "Build" at bounding box center [379, 310] width 11 height 6
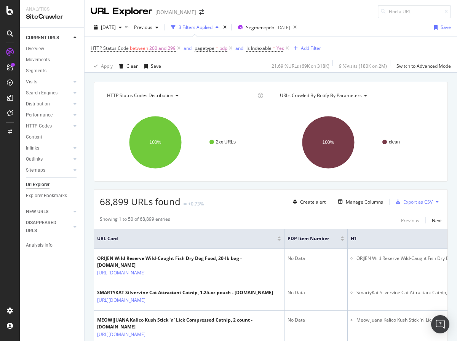
click at [342, 240] on div at bounding box center [342, 240] width 4 height 2
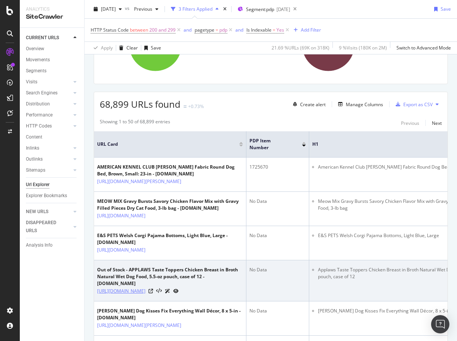
scroll to position [101, 0]
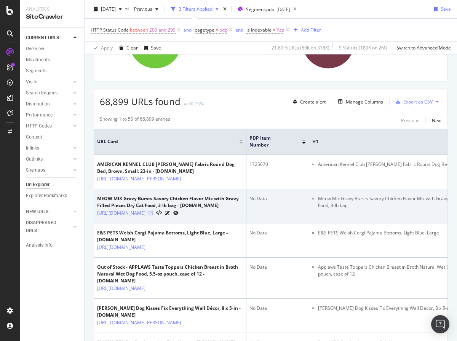
click at [153, 215] on icon at bounding box center [150, 213] width 5 height 5
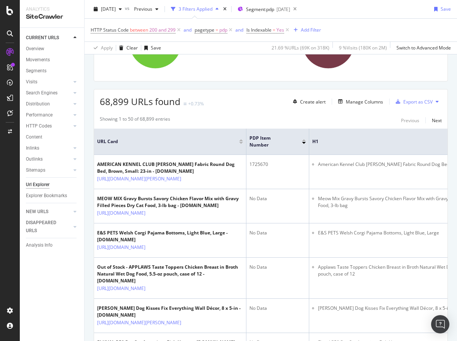
click at [304, 139] on div at bounding box center [304, 140] width 4 height 2
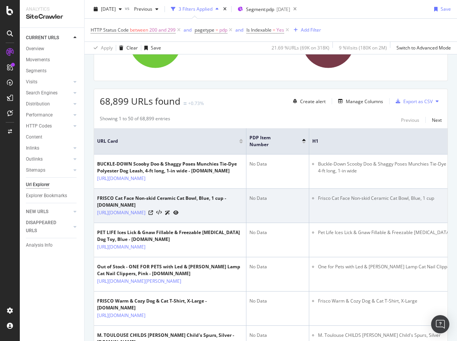
scroll to position [101, 0]
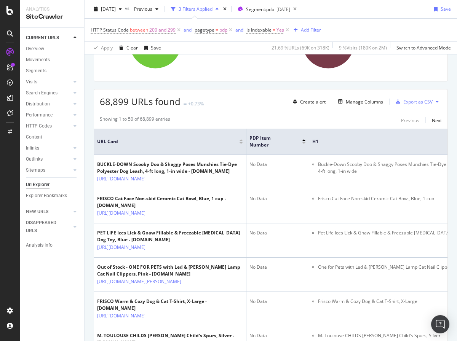
click at [416, 105] on div "Export as CSV" at bounding box center [417, 102] width 29 height 6
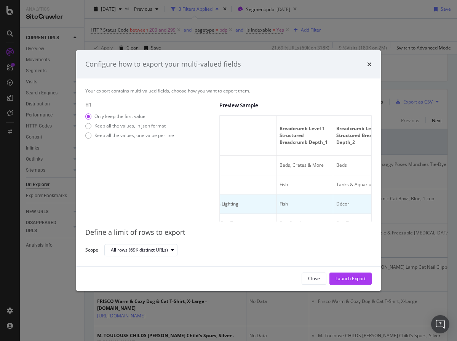
scroll to position [0, 162]
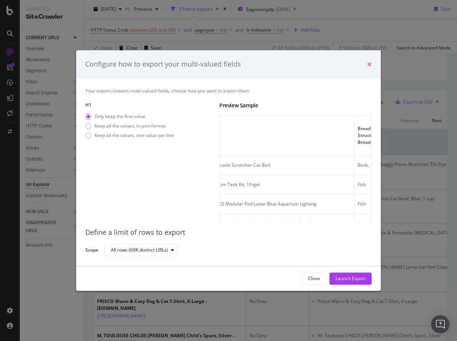
click at [368, 63] on icon "times" at bounding box center [369, 64] width 5 height 6
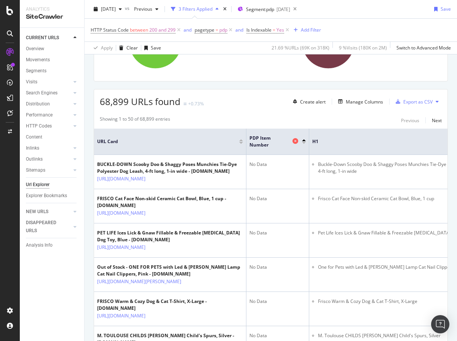
click at [295, 139] on icon at bounding box center [295, 141] width 6 height 6
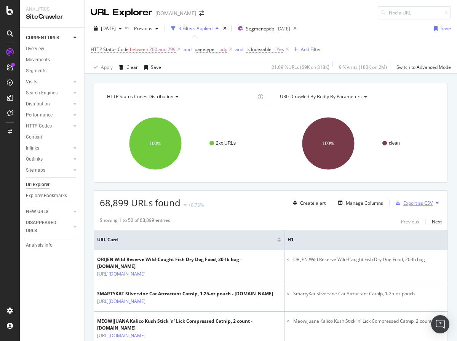
click at [412, 204] on div "Export as CSV" at bounding box center [417, 203] width 29 height 6
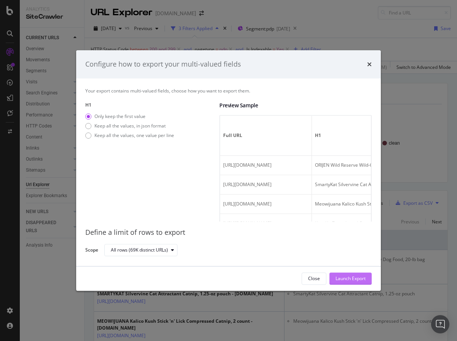
click at [352, 277] on div "Launch Export" at bounding box center [350, 278] width 30 height 6
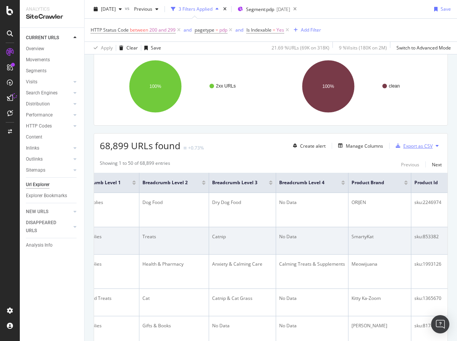
scroll to position [59, 0]
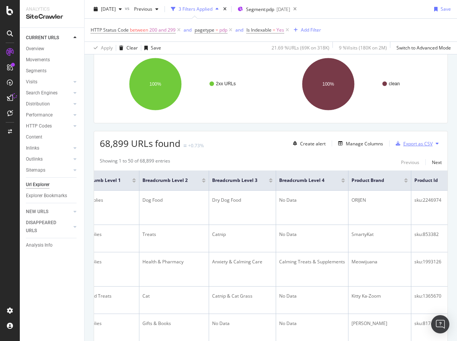
click at [425, 146] on div "Export as CSV" at bounding box center [417, 143] width 29 height 6
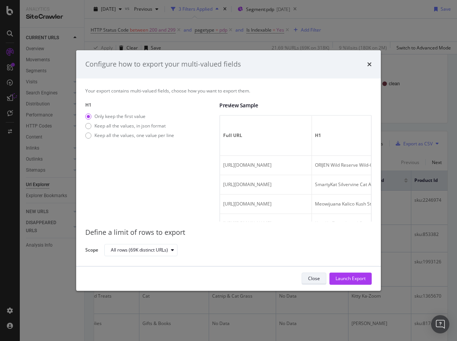
click at [315, 277] on div "Close" at bounding box center [314, 278] width 12 height 6
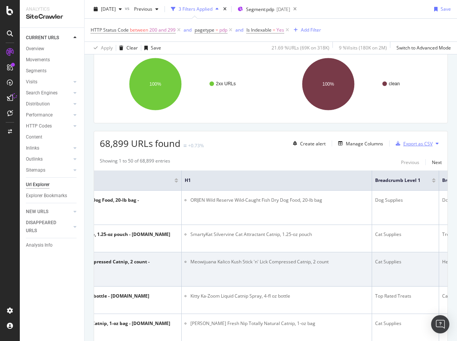
scroll to position [0, 0]
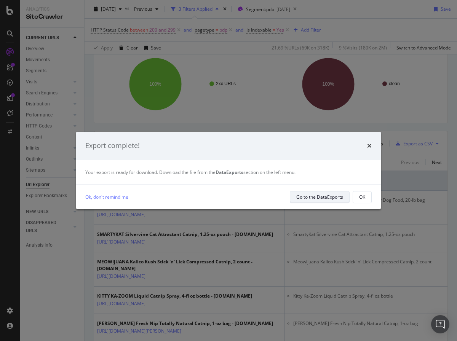
click at [309, 199] on div "Go to the DataExports" at bounding box center [319, 197] width 47 height 6
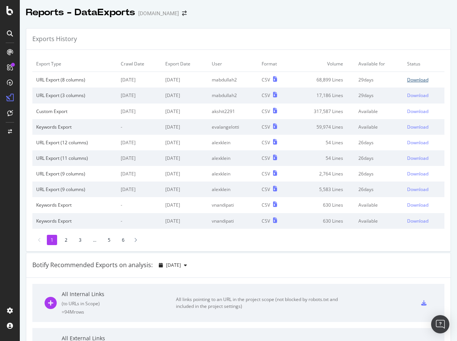
click at [420, 76] on div "Download" at bounding box center [417, 79] width 21 height 6
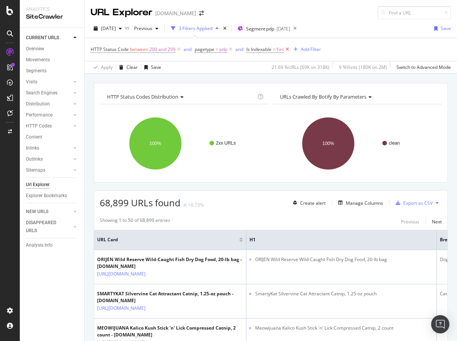
click at [289, 49] on icon at bounding box center [287, 50] width 6 height 8
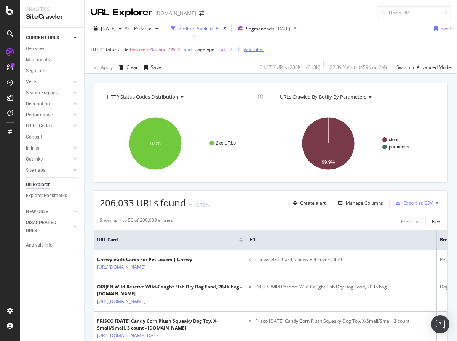
click at [252, 48] on div "Add Filter" at bounding box center [254, 49] width 20 height 6
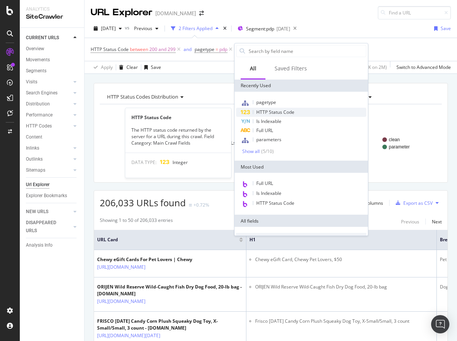
click at [282, 115] on span "HTTP Status Code" at bounding box center [275, 112] width 38 height 6
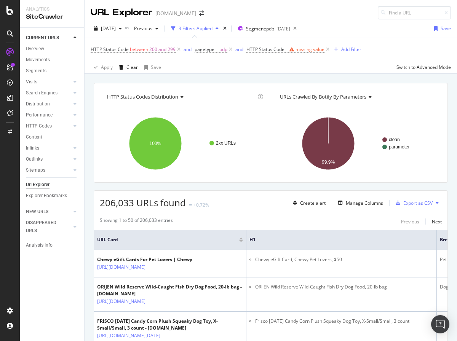
click at [357, 40] on div "HTTP Status Code between 200 and 299 and pagetype = pdp and HTTP Status Code = …" at bounding box center [271, 49] width 360 height 23
click at [329, 48] on icon at bounding box center [327, 50] width 6 height 8
click at [423, 204] on div "Export as CSV" at bounding box center [417, 203] width 29 height 6
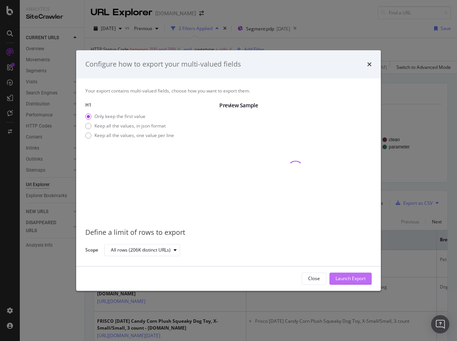
click at [350, 281] on div "Launch Export" at bounding box center [350, 278] width 30 height 6
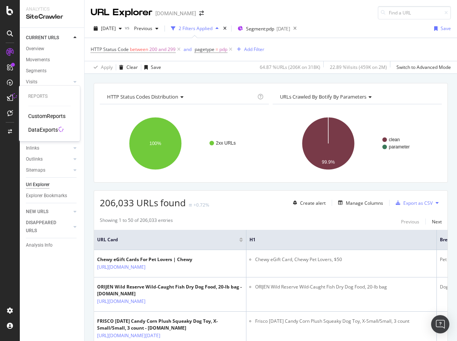
click at [49, 132] on div "DataExports" at bounding box center [43, 130] width 30 height 8
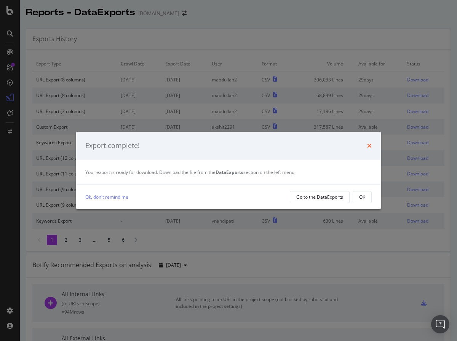
click at [371, 147] on icon "times" at bounding box center [369, 146] width 5 height 6
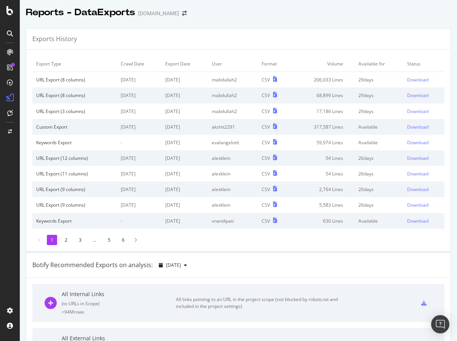
click at [315, 33] on div "Exports History" at bounding box center [238, 39] width 424 height 21
click at [421, 78] on div "Download" at bounding box center [417, 79] width 21 height 6
click at [398, 31] on div "Exports History" at bounding box center [238, 39] width 424 height 21
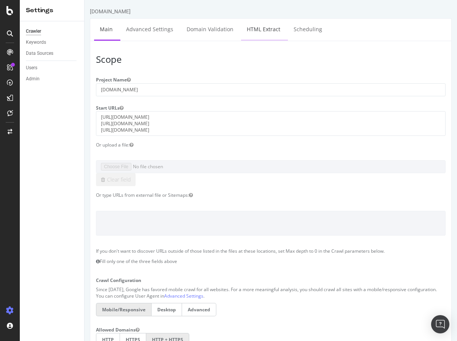
click at [258, 32] on link "HTML Extract" at bounding box center [263, 29] width 45 height 21
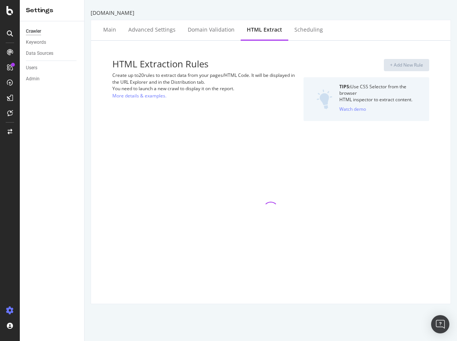
select select "exist"
select select "i"
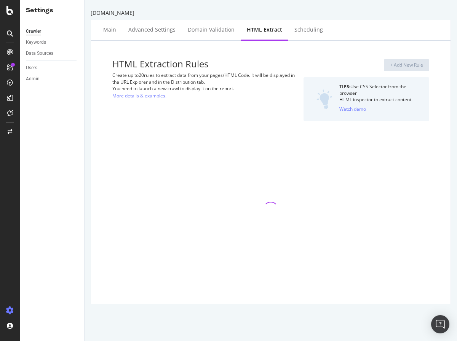
select select "exist"
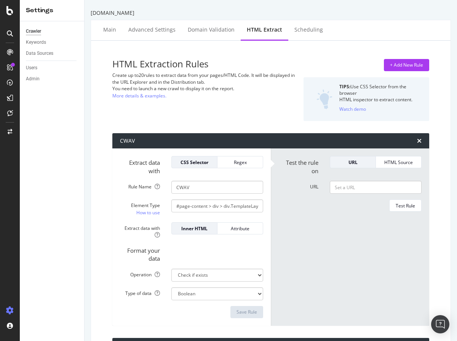
scroll to position [998, 0]
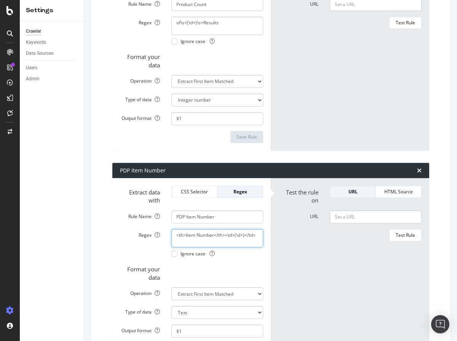
click at [258, 239] on textarea "<th>Item Number</th><td>(\d+)</td>" at bounding box center [217, 238] width 92 height 18
drag, startPoint x: 259, startPoint y: 235, endPoint x: 131, endPoint y: 232, distance: 128.2
click at [131, 232] on div "Regex <th>Item Number</th><td>(\d+)</td> Ignore case" at bounding box center [191, 243] width 154 height 28
click at [267, 238] on div "<th>Item Number</th><td>(\d+)</td> Ignore case" at bounding box center [216, 243] width 103 height 28
click at [258, 234] on textarea "<th>Item Number</th><td>(\d+)</td>" at bounding box center [217, 238] width 92 height 18
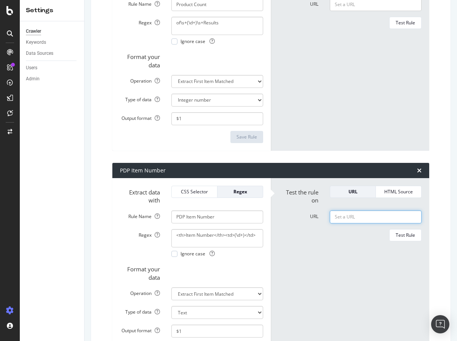
click at [390, 212] on input "URL" at bounding box center [375, 216] width 92 height 13
paste input "[URL][DOMAIN_NAME]"
type input "[URL][DOMAIN_NAME]"
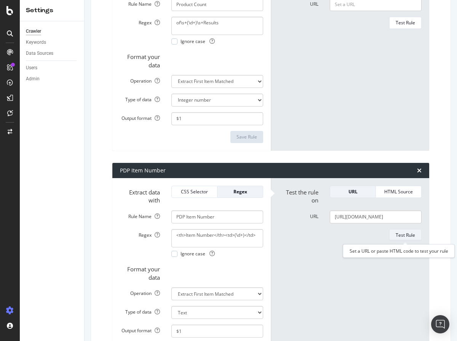
click at [400, 232] on div "Test Rule" at bounding box center [404, 235] width 19 height 6
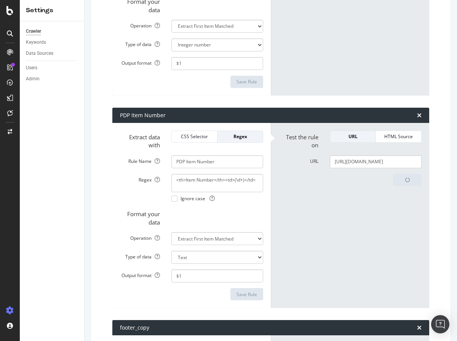
scroll to position [1068, 0]
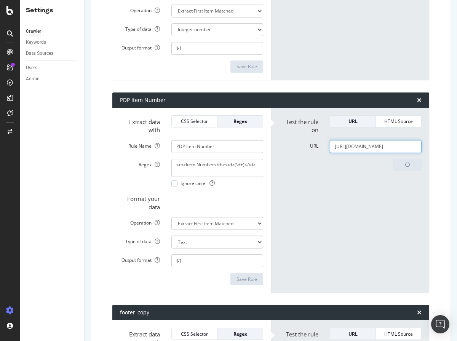
click at [364, 146] on input "[URL][DOMAIN_NAME]" at bounding box center [375, 146] width 92 height 13
click at [230, 147] on input "PDP Item Number" at bounding box center [217, 146] width 92 height 13
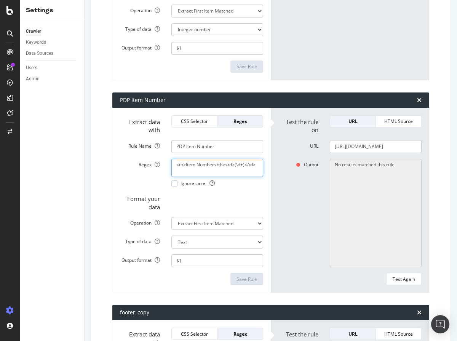
drag, startPoint x: 259, startPoint y: 162, endPoint x: 159, endPoint y: 142, distance: 102.4
click at [159, 142] on form "Extract data with CSS Selector Regex Rule Name PDP Item Number Regex <th>Item N…" at bounding box center [191, 200] width 143 height 170
click at [192, 124] on div "CSS Selector" at bounding box center [194, 121] width 33 height 6
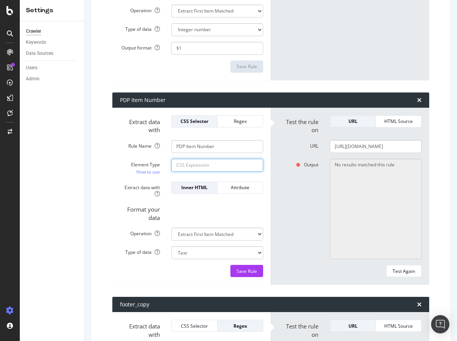
click at [219, 167] on input "Element Type How to use" at bounding box center [217, 165] width 92 height 13
paste input "https://www.chewy.com/iams-proactive-health-healthy-weight/dp/1567262"
type input "https://www.chewy.com/iams-proactive-health-healthy-weight/dp/1567262"
paste input "//*[@id="kib-truncation-42-content"]/div/section[3]/div[2]/table/tbody/tr[1]/td"
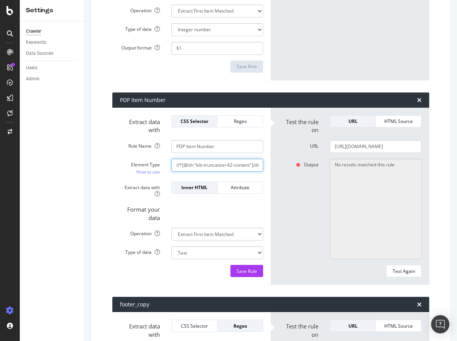
scroll to position [0, 83]
type input "//*[@id="kib-truncation-42-content"]/div/section[3]/div[2]/table/tbody/tr[1]/td"
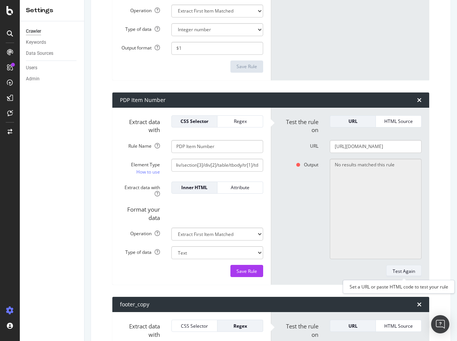
scroll to position [0, 0]
click at [401, 271] on div "Test Again" at bounding box center [403, 271] width 22 height 6
click at [370, 145] on input "[URL][DOMAIN_NAME]" at bounding box center [375, 146] width 92 height 13
click at [409, 272] on div "Test Again" at bounding box center [403, 271] width 22 height 6
